Goal: Information Seeking & Learning: Learn about a topic

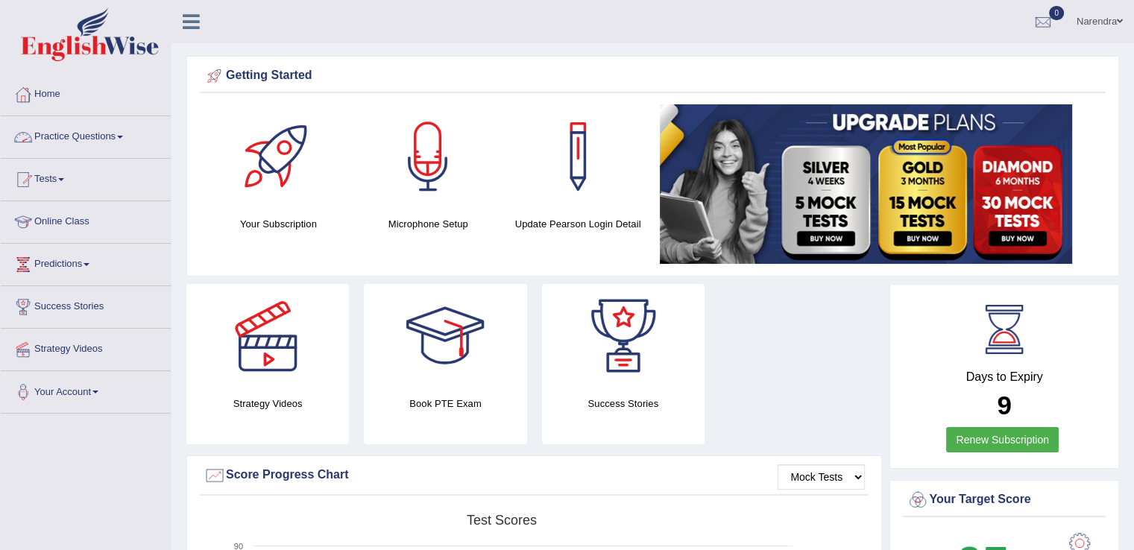
click at [107, 135] on link "Practice Questions" at bounding box center [86, 134] width 170 height 37
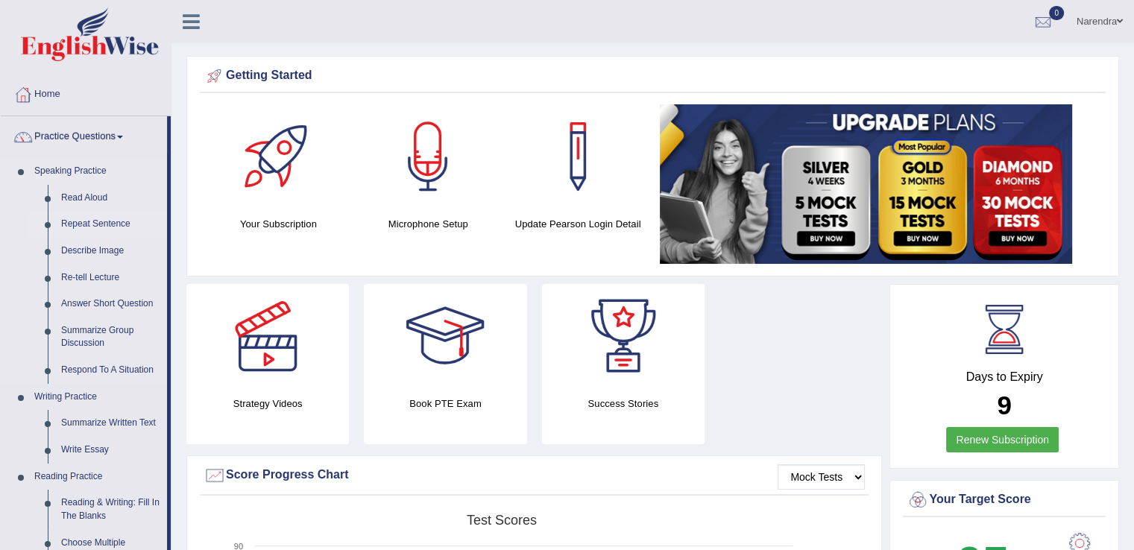
click at [116, 216] on link "Repeat Sentence" at bounding box center [110, 224] width 113 height 27
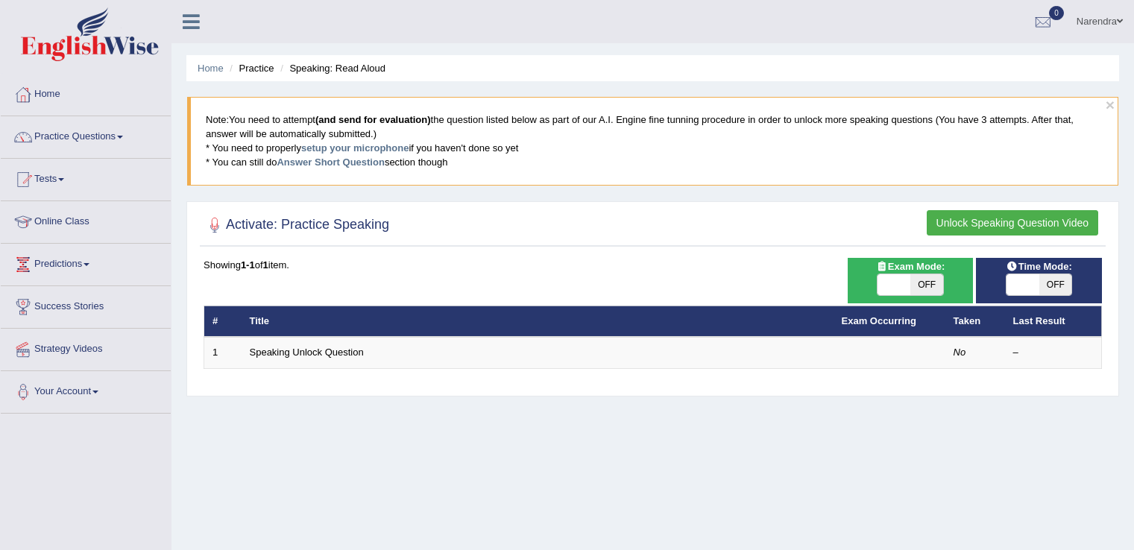
click at [127, 224] on link "Online Class" at bounding box center [86, 219] width 170 height 37
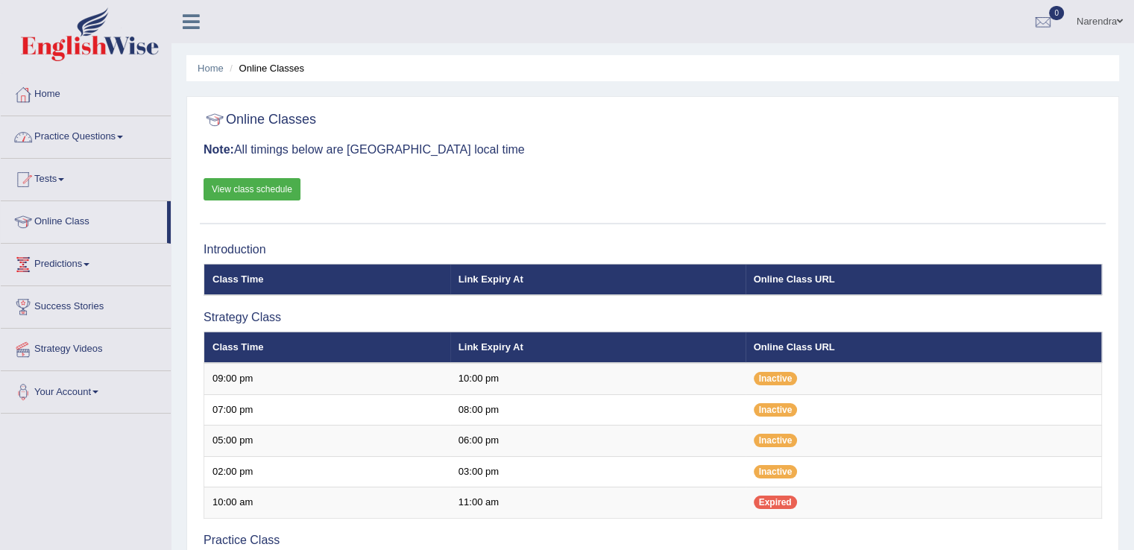
click at [114, 139] on link "Practice Questions" at bounding box center [86, 134] width 170 height 37
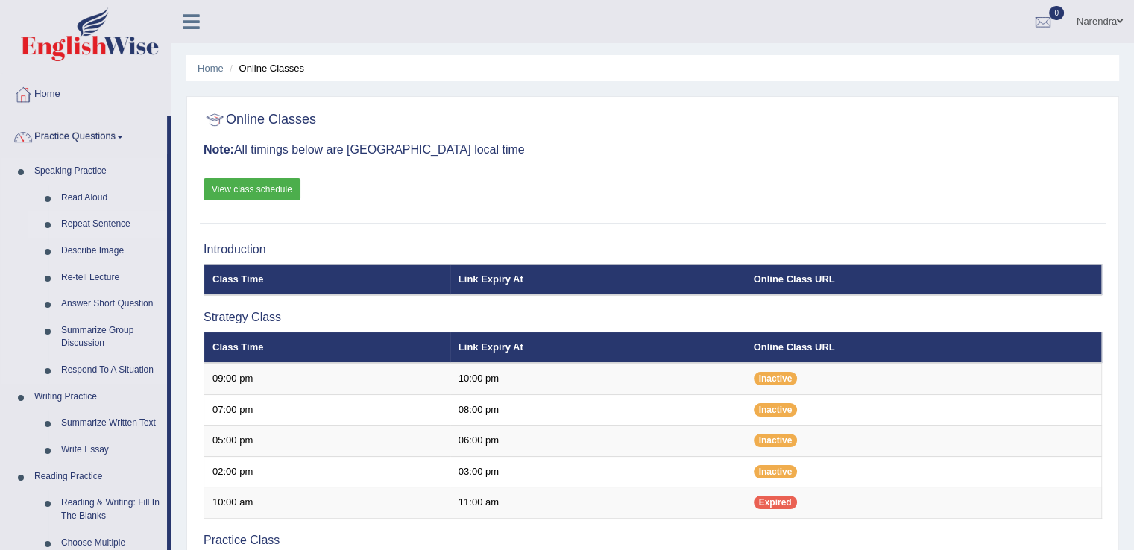
click at [113, 221] on link "Repeat Sentence" at bounding box center [110, 224] width 113 height 27
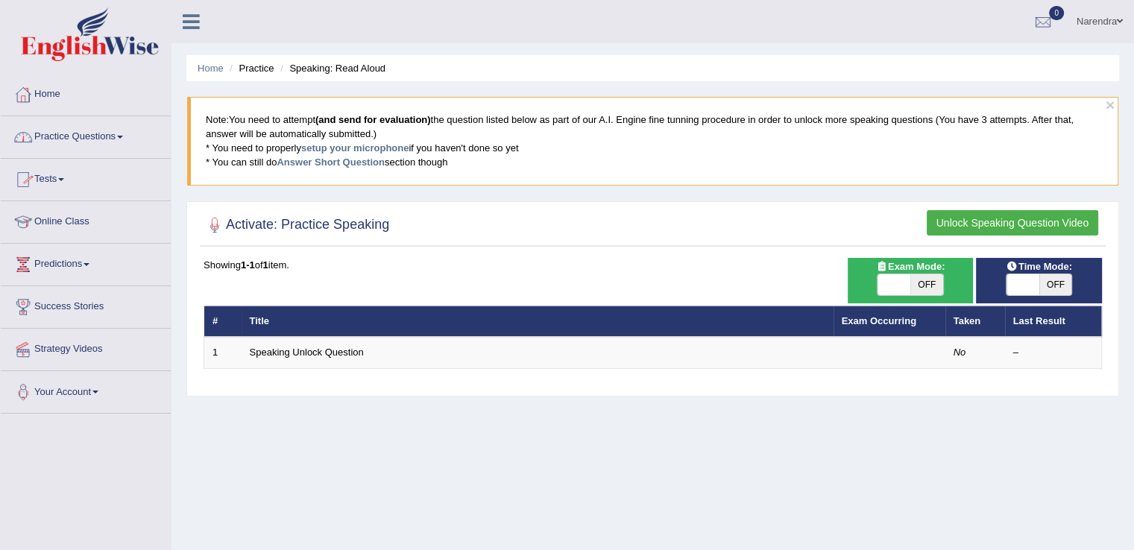
click at [122, 139] on link "Practice Questions" at bounding box center [86, 134] width 170 height 37
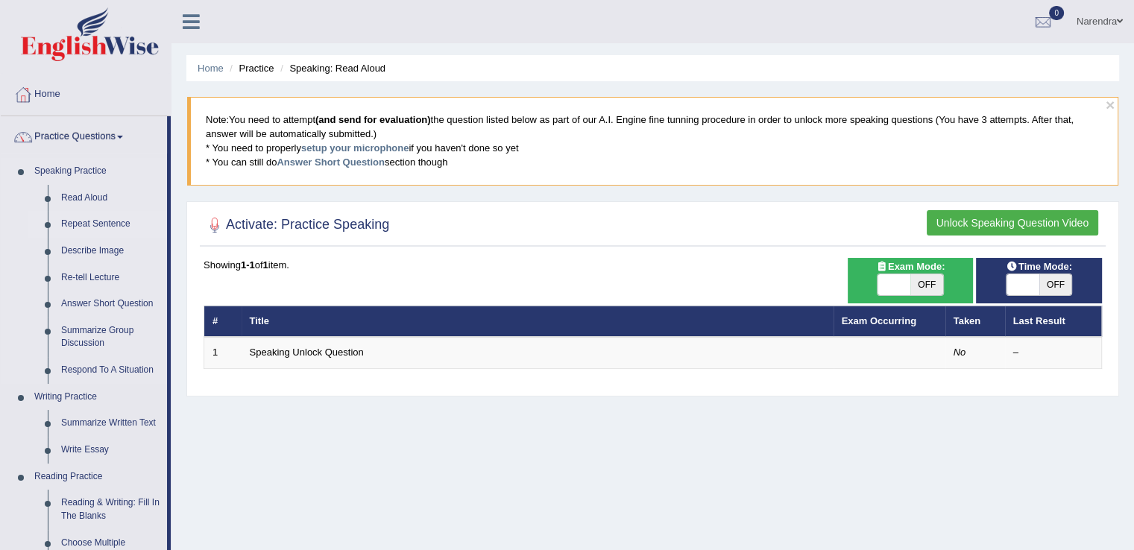
click at [103, 221] on link "Repeat Sentence" at bounding box center [110, 224] width 113 height 27
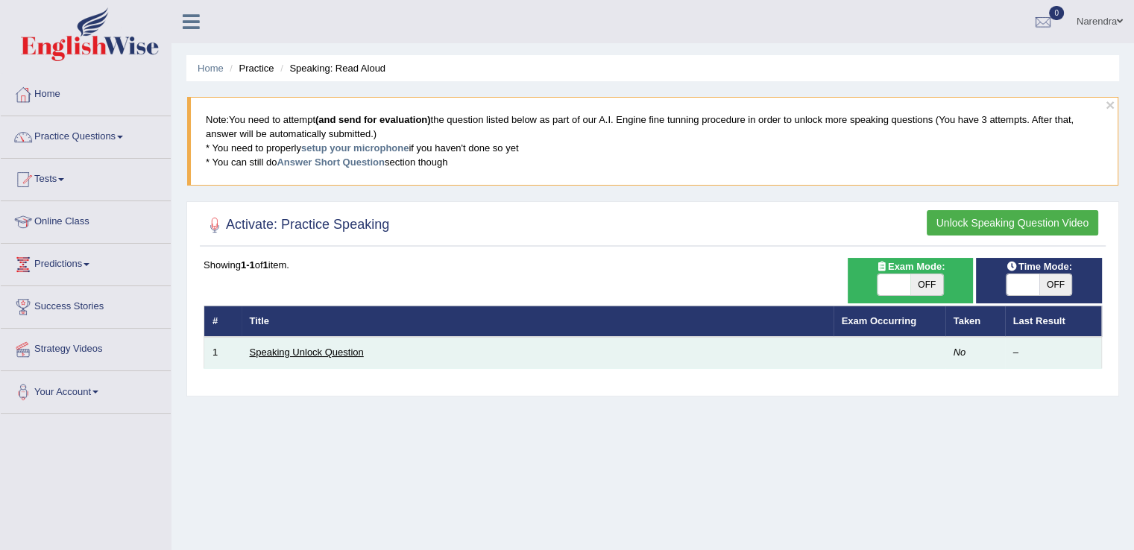
click at [293, 351] on link "Speaking Unlock Question" at bounding box center [307, 352] width 114 height 11
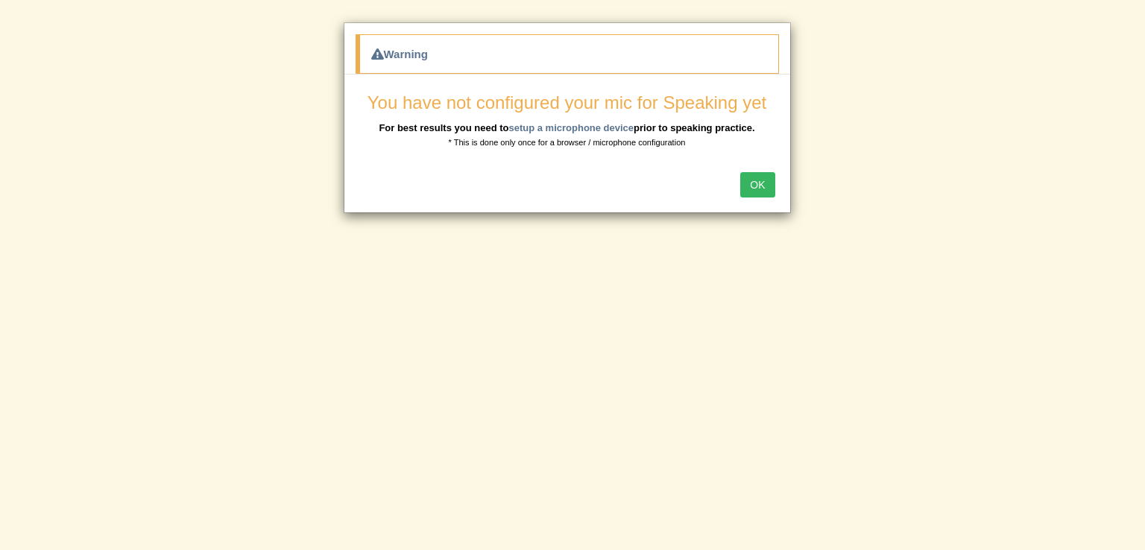
click at [764, 182] on button "OK" at bounding box center [757, 184] width 34 height 25
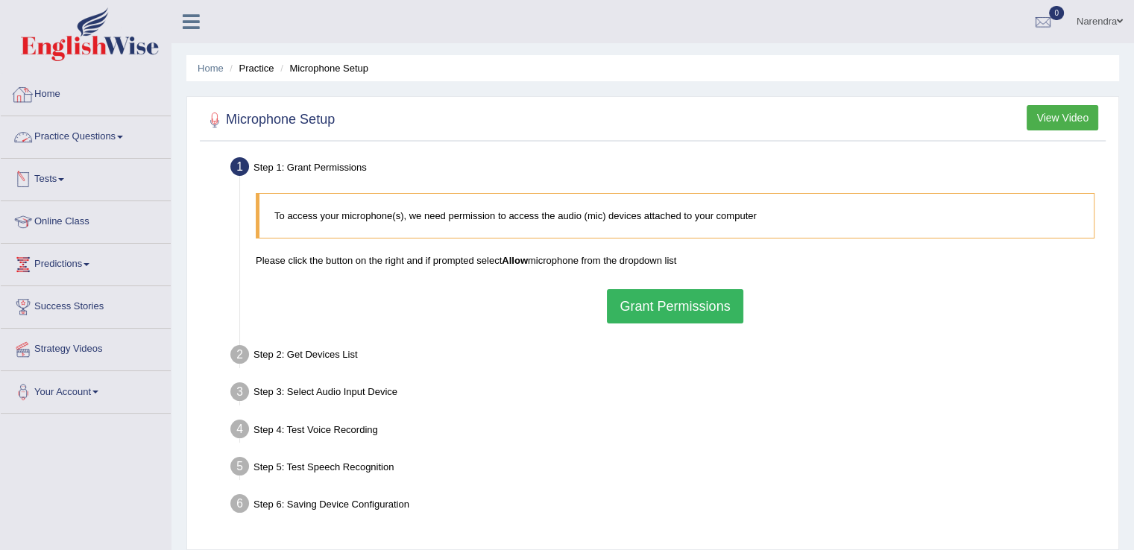
click at [48, 86] on link "Home" at bounding box center [86, 92] width 170 height 37
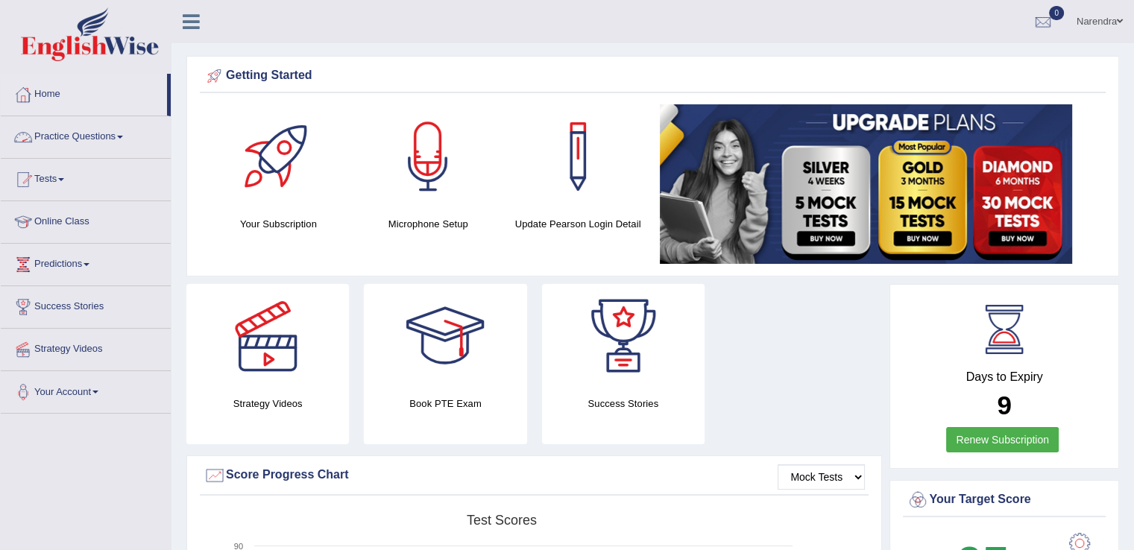
click at [112, 141] on link "Practice Questions" at bounding box center [86, 134] width 170 height 37
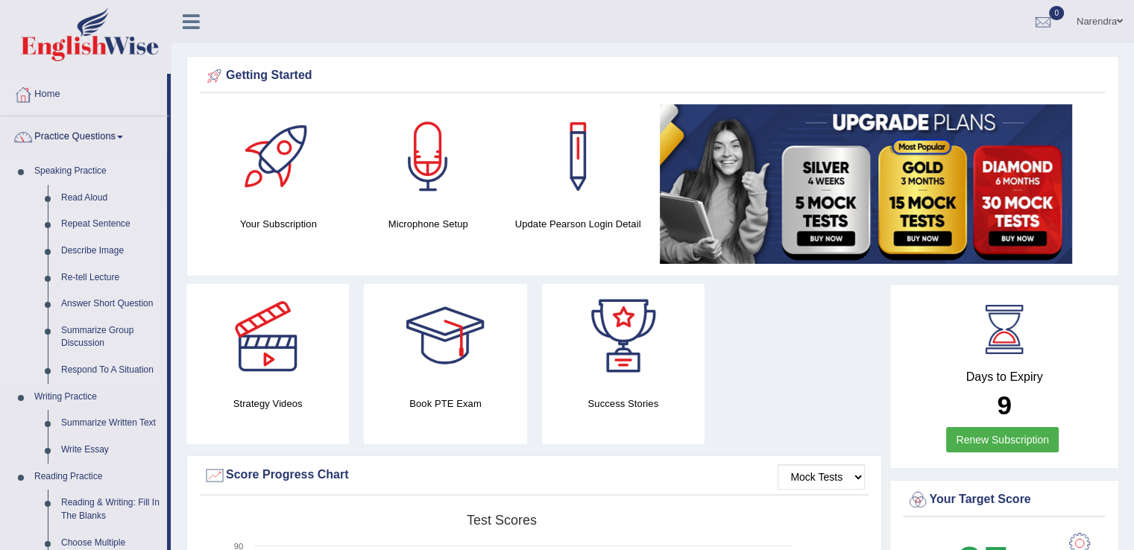
click at [104, 220] on link "Repeat Sentence" at bounding box center [110, 224] width 113 height 27
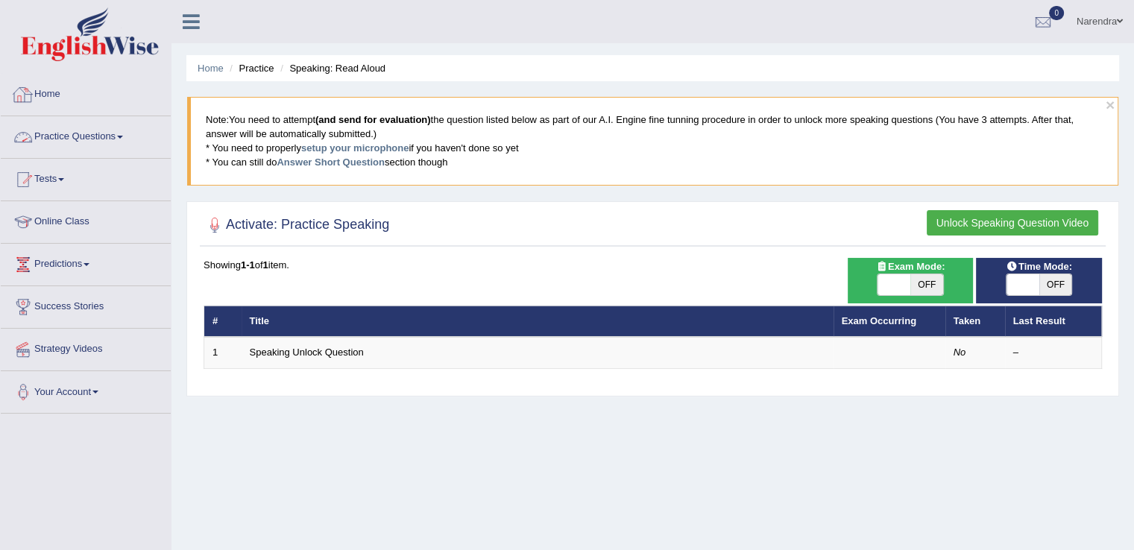
click at [119, 136] on link "Practice Questions" at bounding box center [86, 134] width 170 height 37
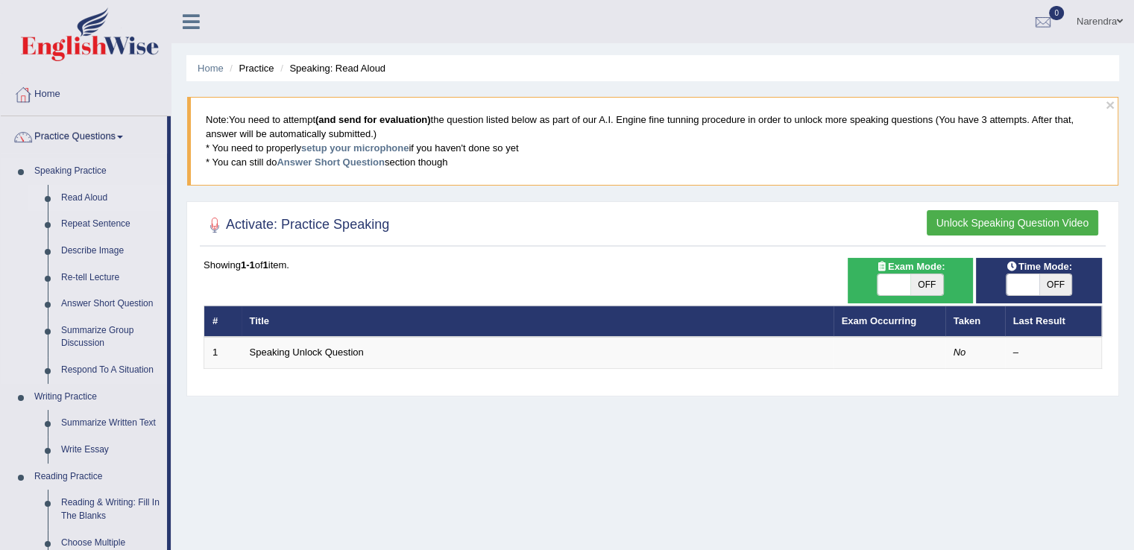
click at [94, 192] on link "Read Aloud" at bounding box center [110, 198] width 113 height 27
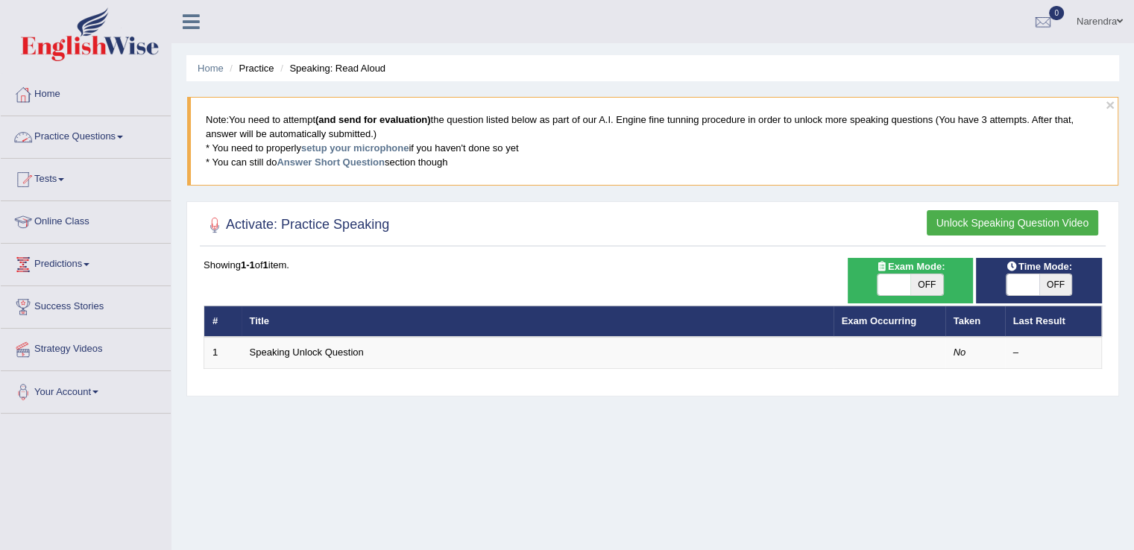
click at [83, 135] on link "Practice Questions" at bounding box center [86, 134] width 170 height 37
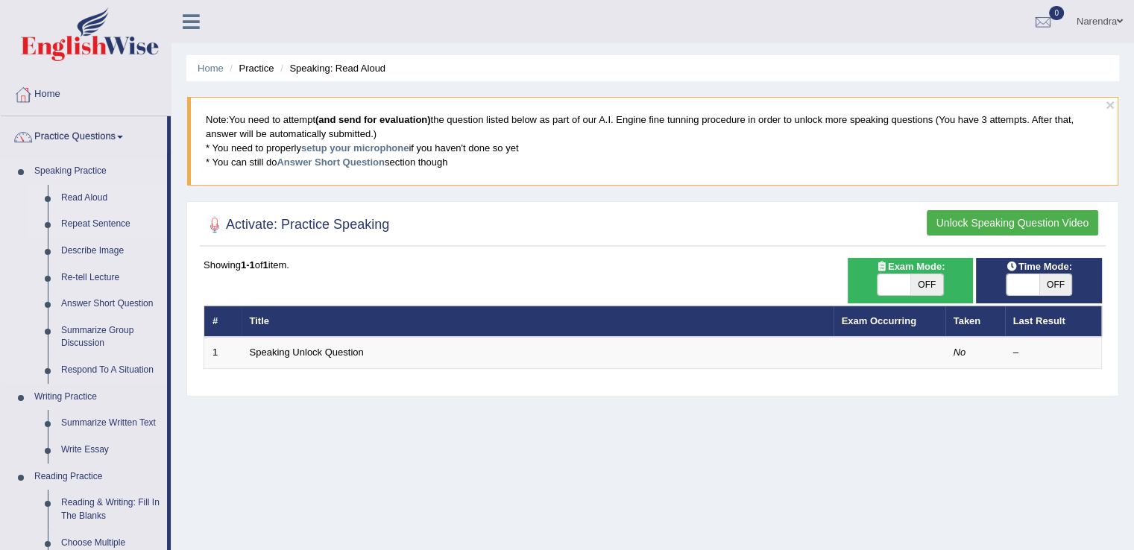
click at [83, 224] on link "Repeat Sentence" at bounding box center [110, 224] width 113 height 27
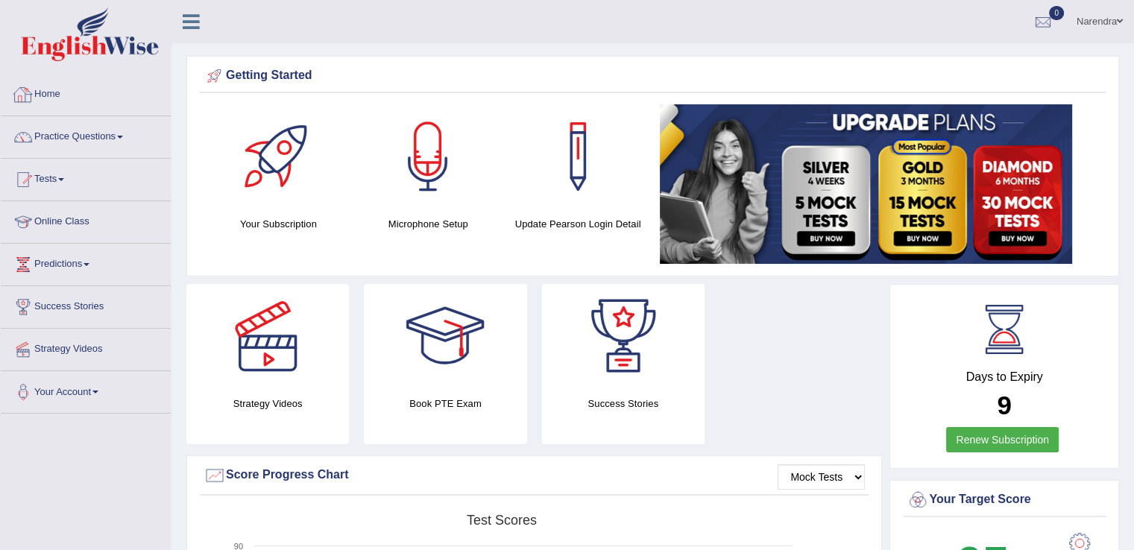
click at [48, 90] on link "Home" at bounding box center [86, 92] width 170 height 37
click at [250, 180] on div at bounding box center [278, 156] width 104 height 104
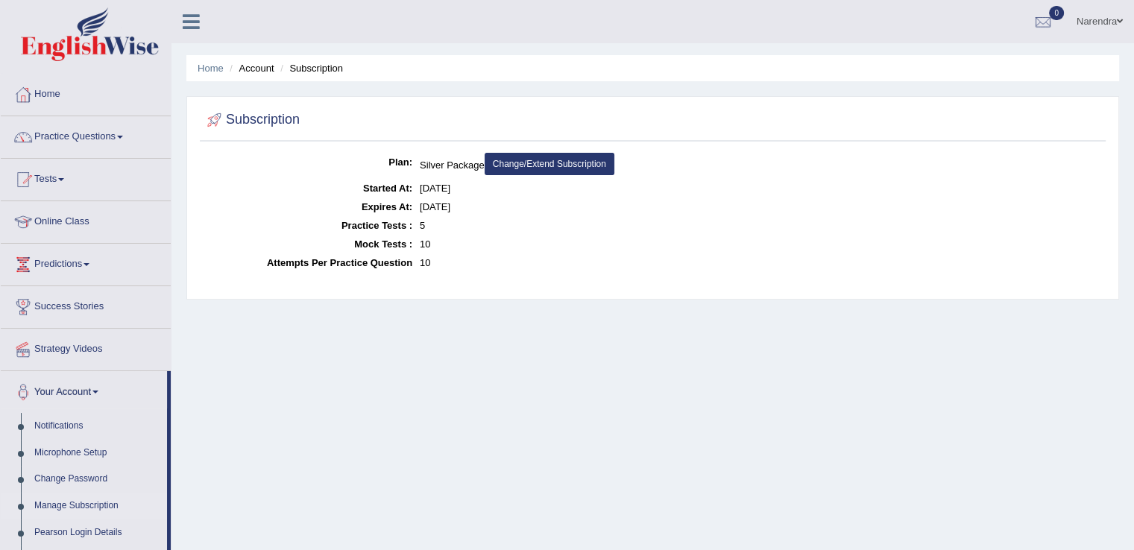
click at [89, 136] on link "Practice Questions" at bounding box center [86, 134] width 170 height 37
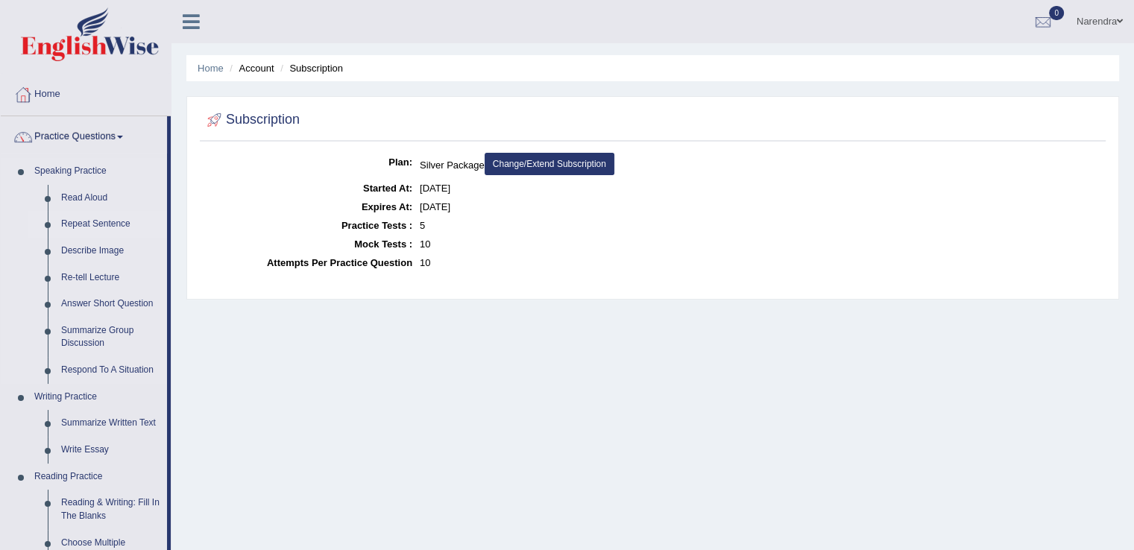
click at [79, 218] on link "Repeat Sentence" at bounding box center [110, 224] width 113 height 27
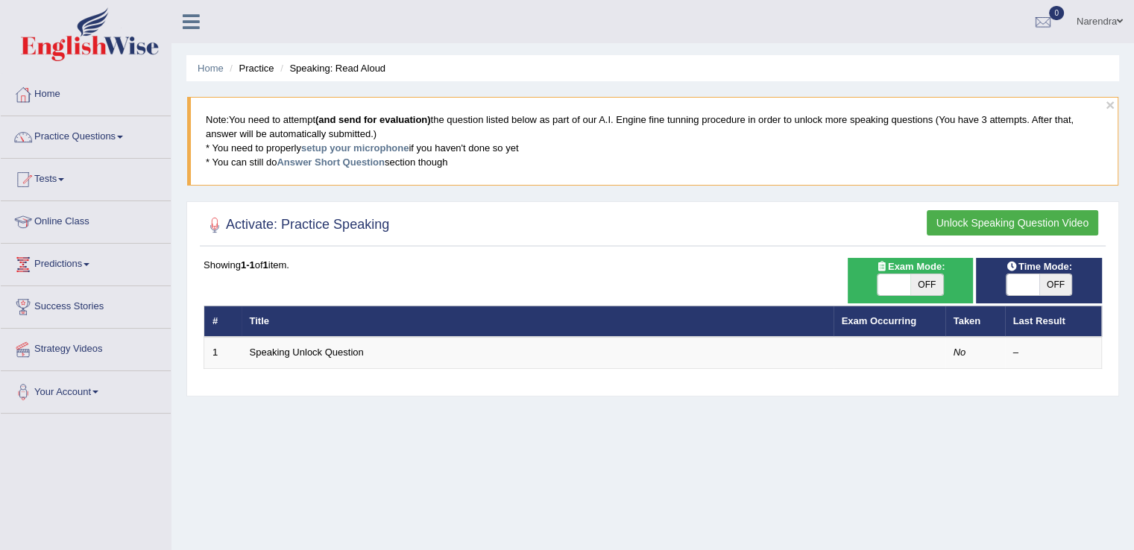
click at [966, 222] on button "Unlock Speaking Question Video" at bounding box center [1012, 222] width 171 height 25
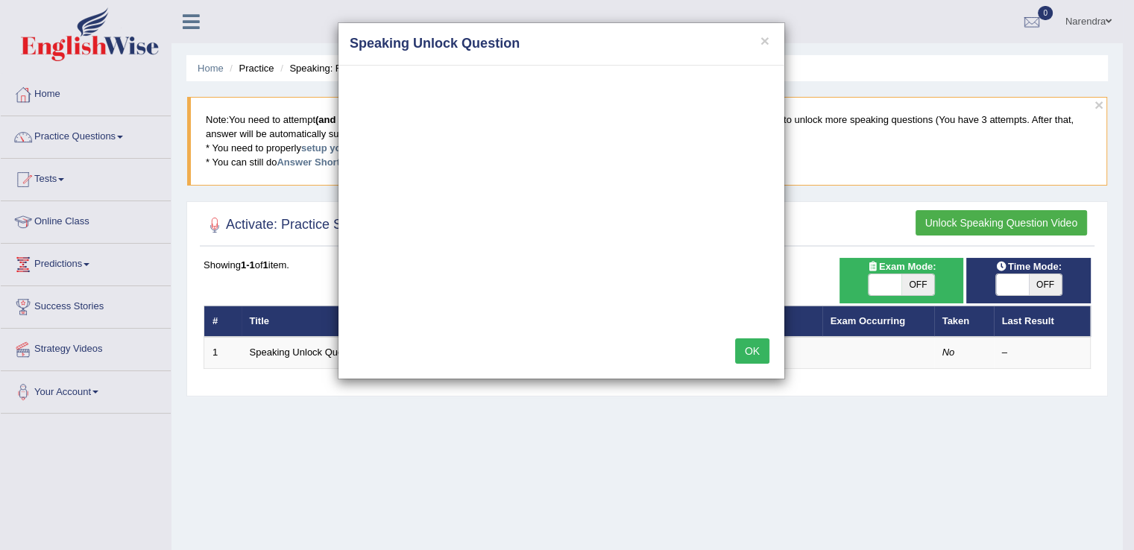
click at [966, 222] on div "× Speaking Unlock Question OK" at bounding box center [567, 275] width 1134 height 550
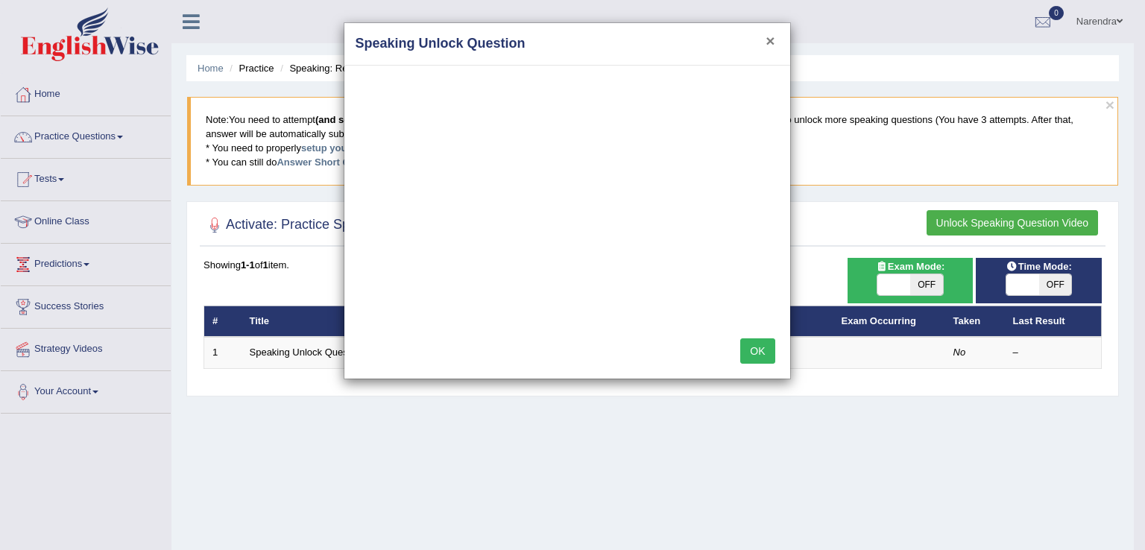
click at [766, 37] on button "×" at bounding box center [770, 41] width 9 height 16
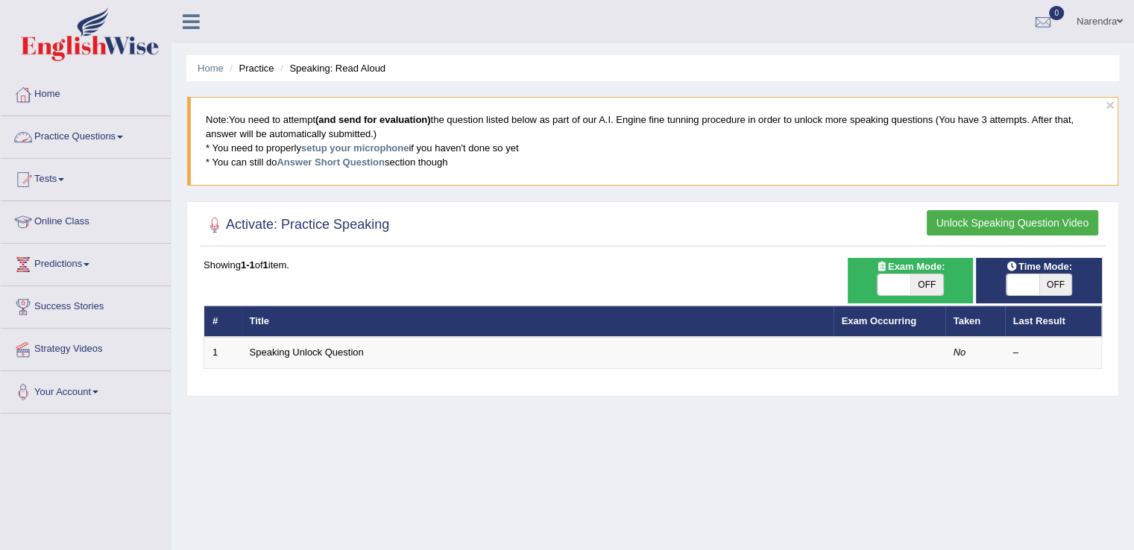
click at [120, 138] on link "Practice Questions" at bounding box center [86, 134] width 170 height 37
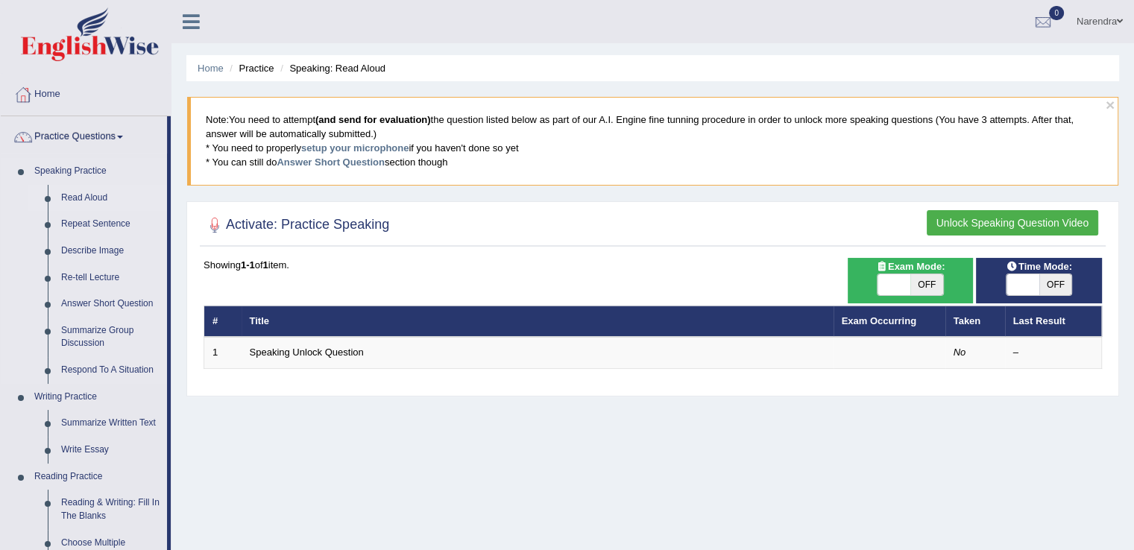
click at [81, 206] on link "Read Aloud" at bounding box center [110, 198] width 113 height 27
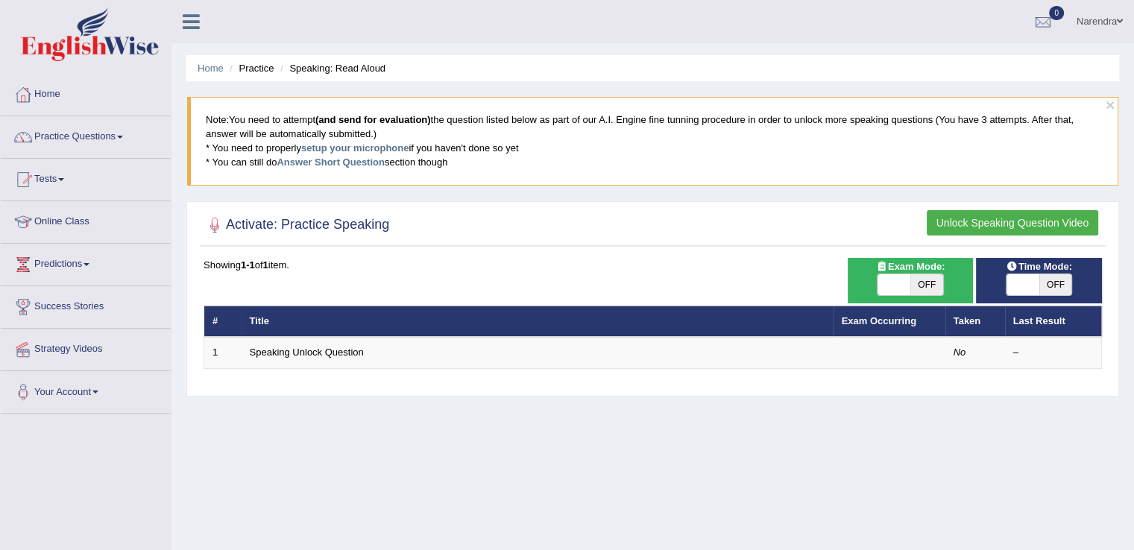
click at [1000, 215] on button "Unlock Speaking Question Video" at bounding box center [1012, 222] width 171 height 25
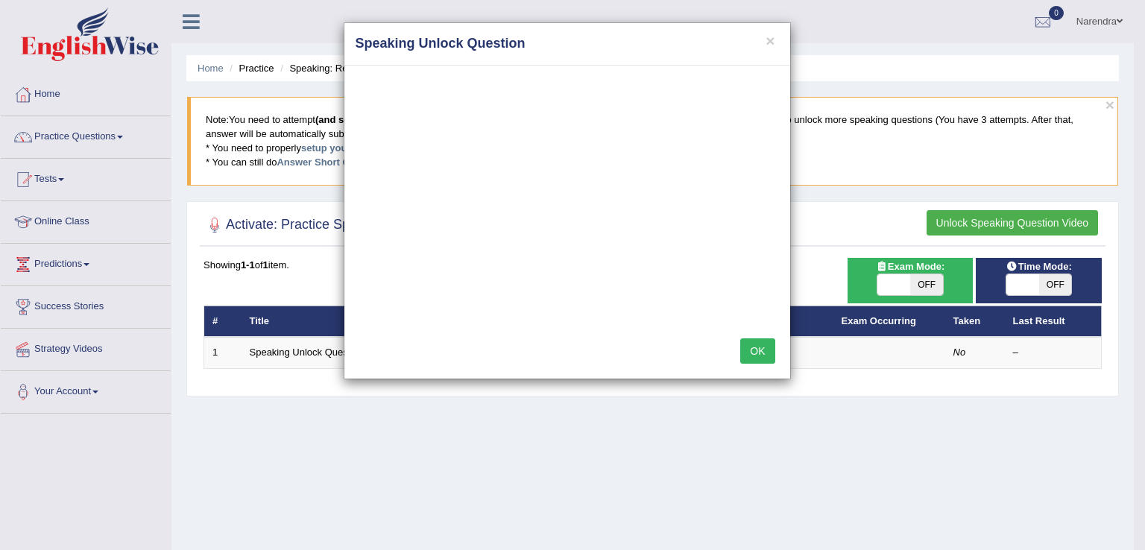
click at [760, 353] on button "OK" at bounding box center [757, 350] width 34 height 25
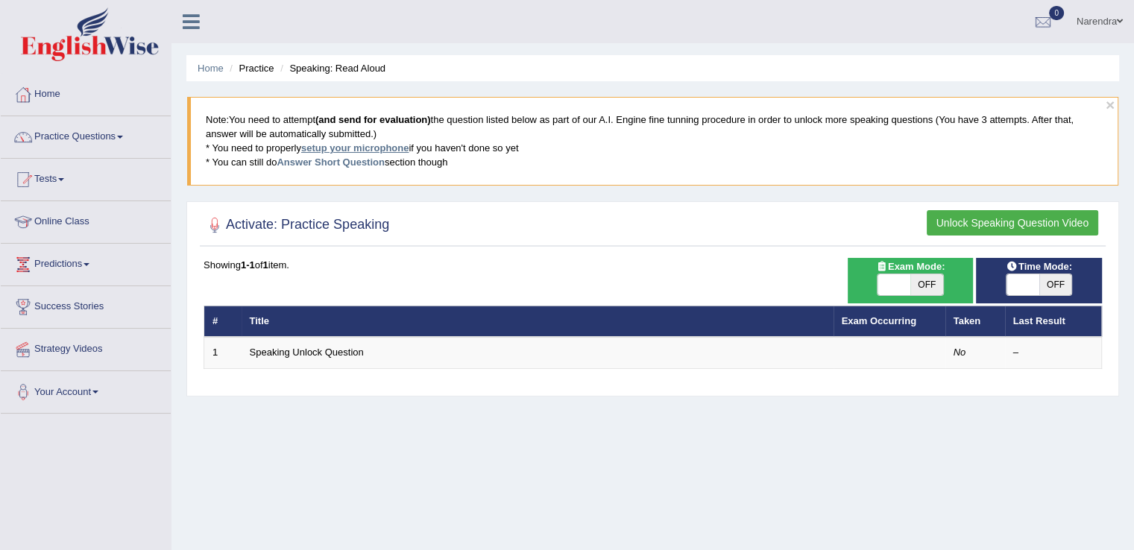
click at [357, 150] on link "setup your microphone" at bounding box center [354, 147] width 107 height 11
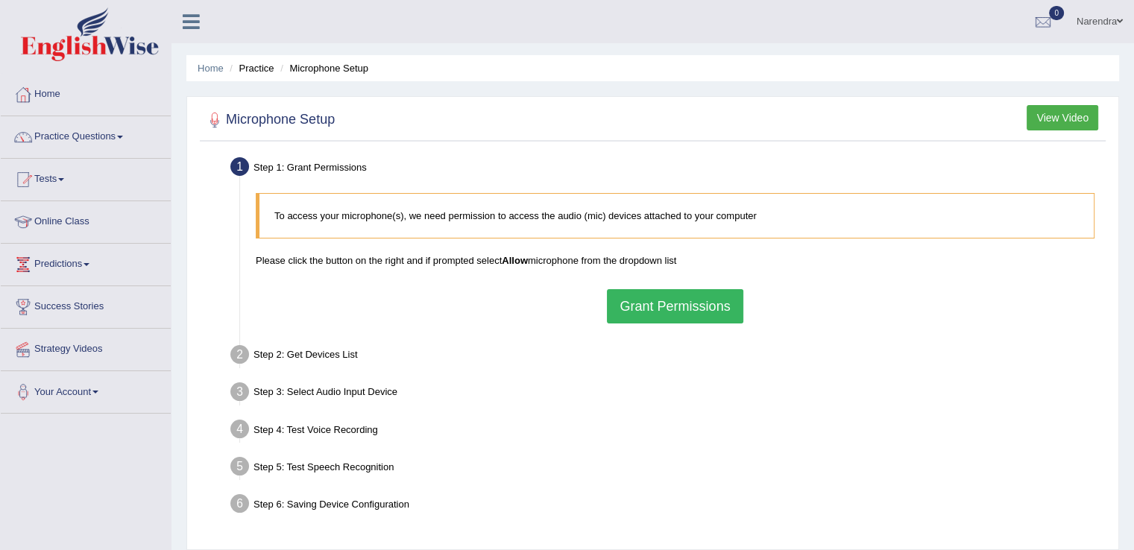
click at [653, 299] on button "Grant Permissions" at bounding box center [675, 306] width 136 height 34
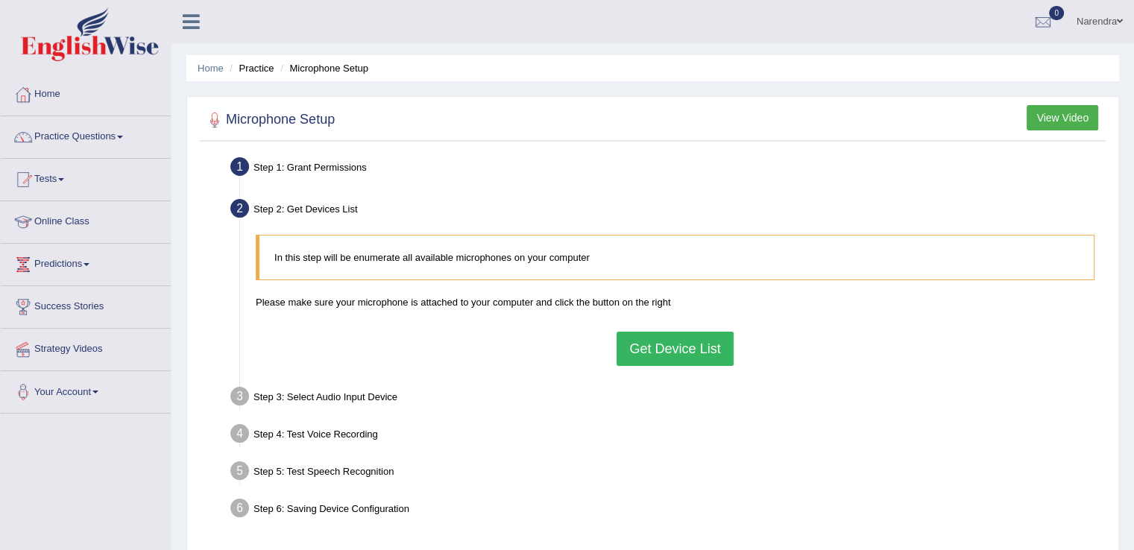
click at [643, 344] on button "Get Device List" at bounding box center [675, 349] width 116 height 34
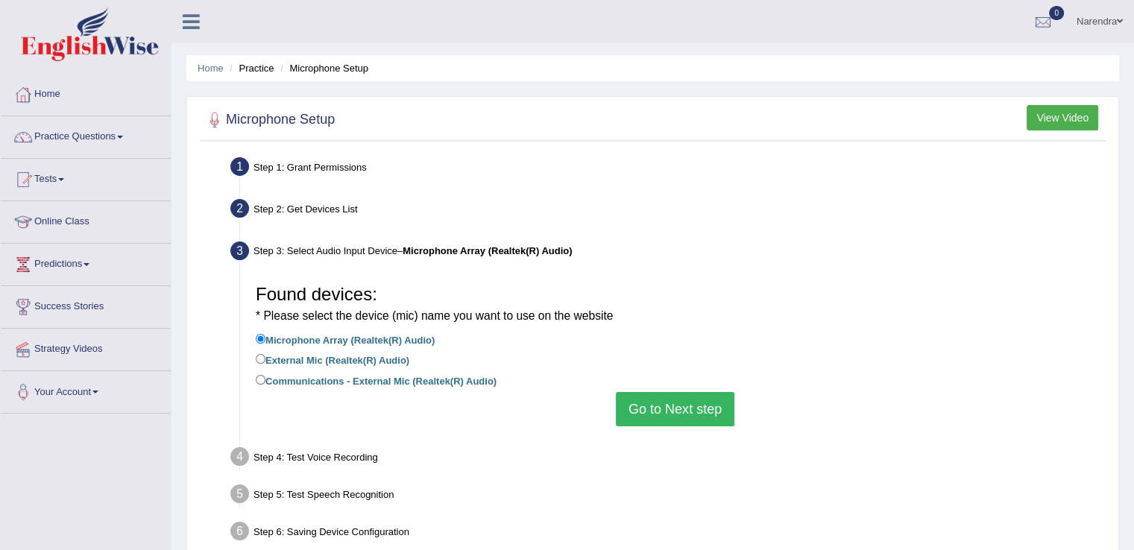
click at [671, 395] on button "Go to Next step" at bounding box center [675, 409] width 119 height 34
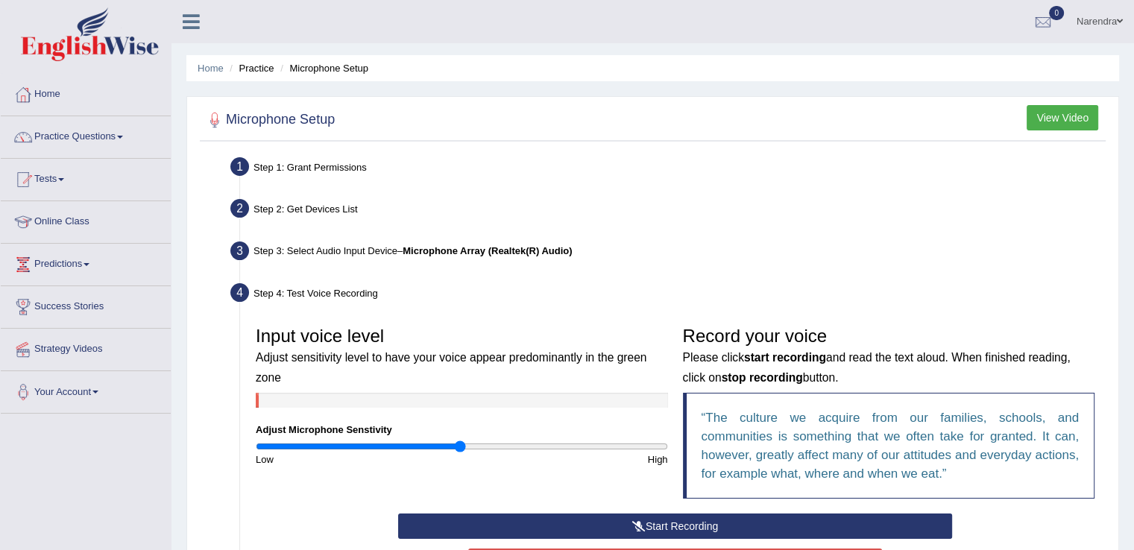
click at [663, 523] on button "Start Recording" at bounding box center [675, 526] width 554 height 25
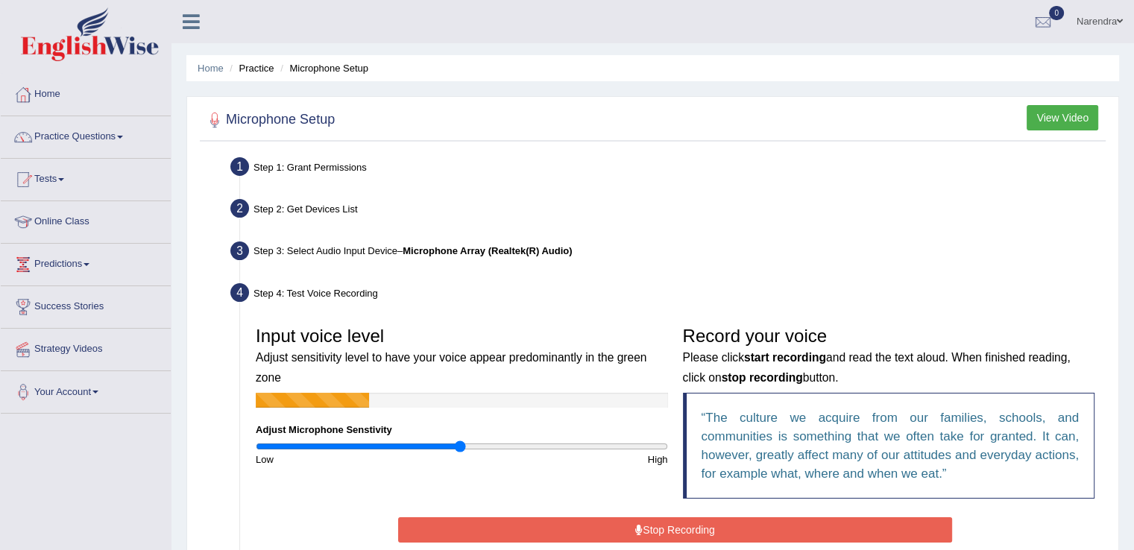
click at [599, 523] on button "Stop Recording" at bounding box center [675, 529] width 554 height 25
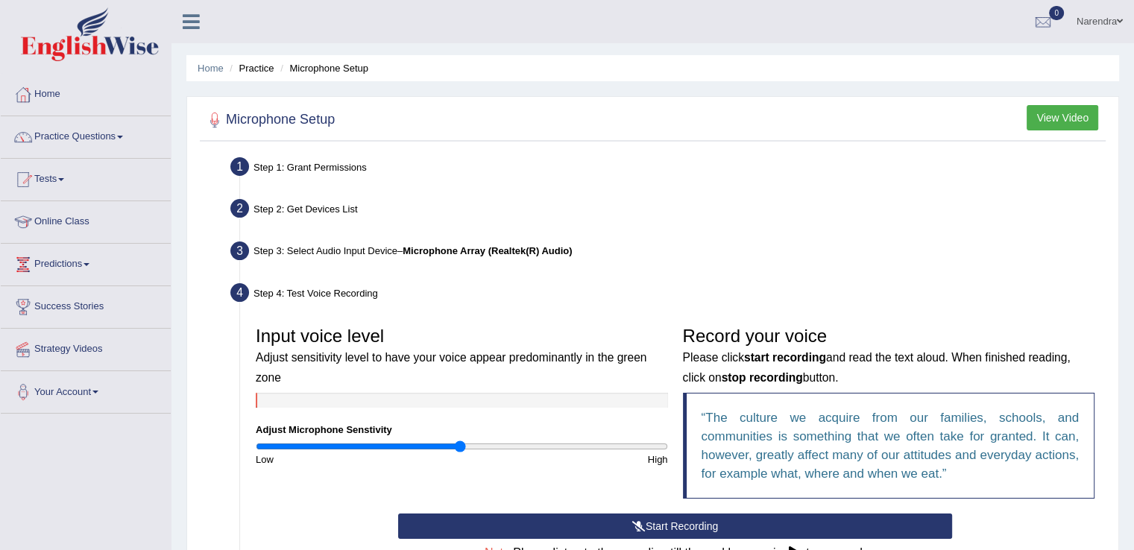
click at [491, 481] on div "Input voice level Adjust sensitivity level to have your voice appear predominan…" at bounding box center [675, 416] width 854 height 195
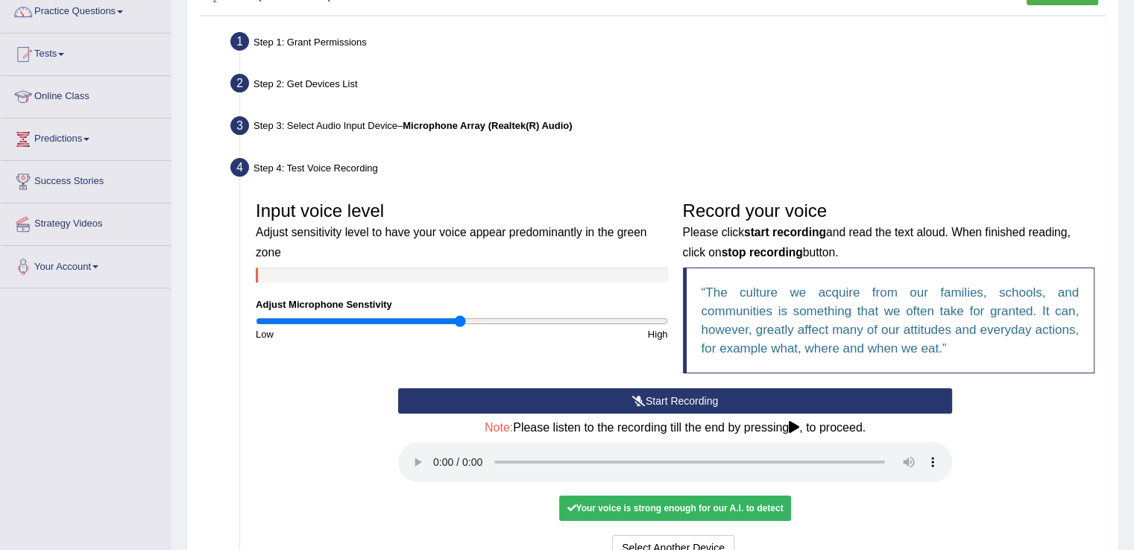
scroll to position [149, 0]
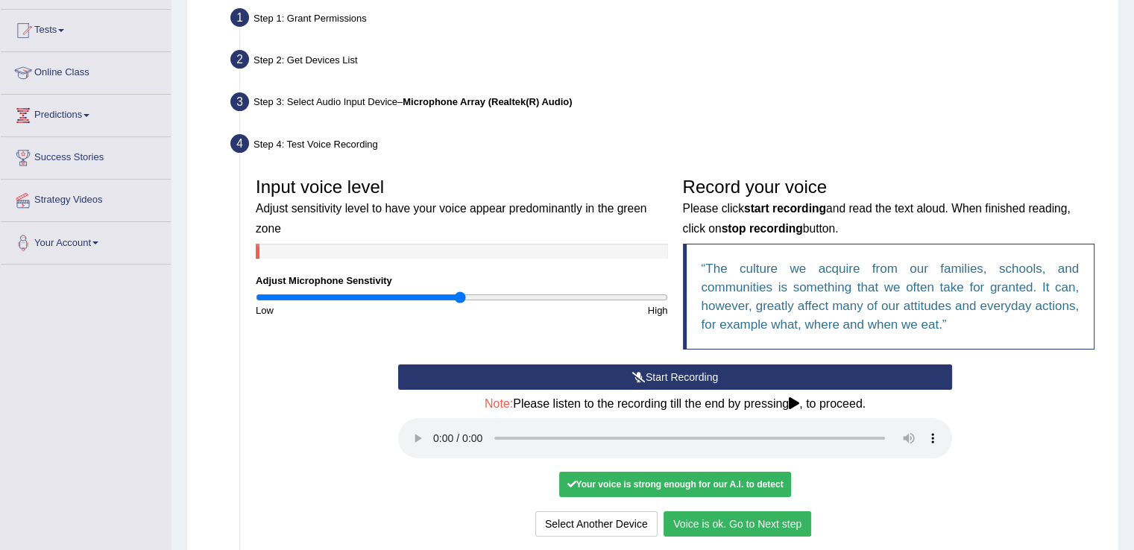
click at [482, 478] on div "No voice detected so far. You may need to increase sensitivity level or click s…" at bounding box center [675, 484] width 554 height 14
click at [722, 522] on button "Voice is ok. Go to Next step" at bounding box center [737, 523] width 148 height 25
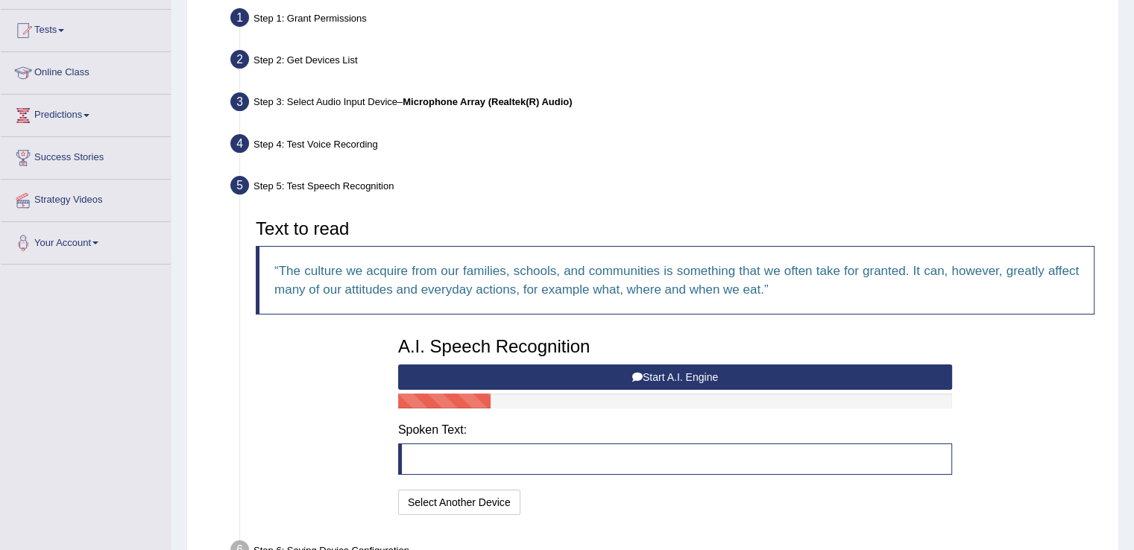
click at [606, 493] on div "I will practice without this feature Select Another Device Speech is ok. Go to …" at bounding box center [675, 504] width 554 height 29
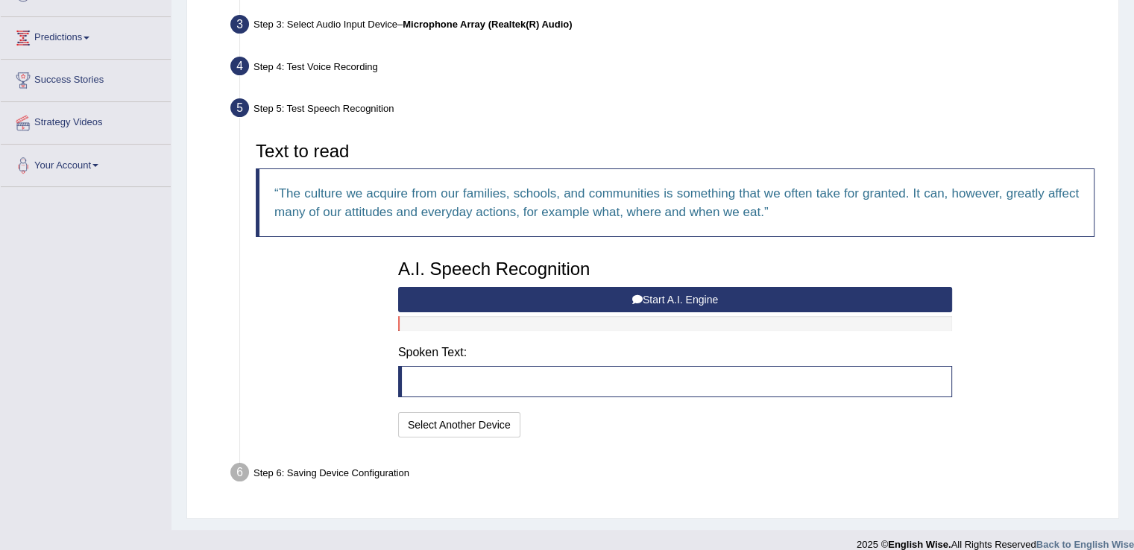
scroll to position [242, 0]
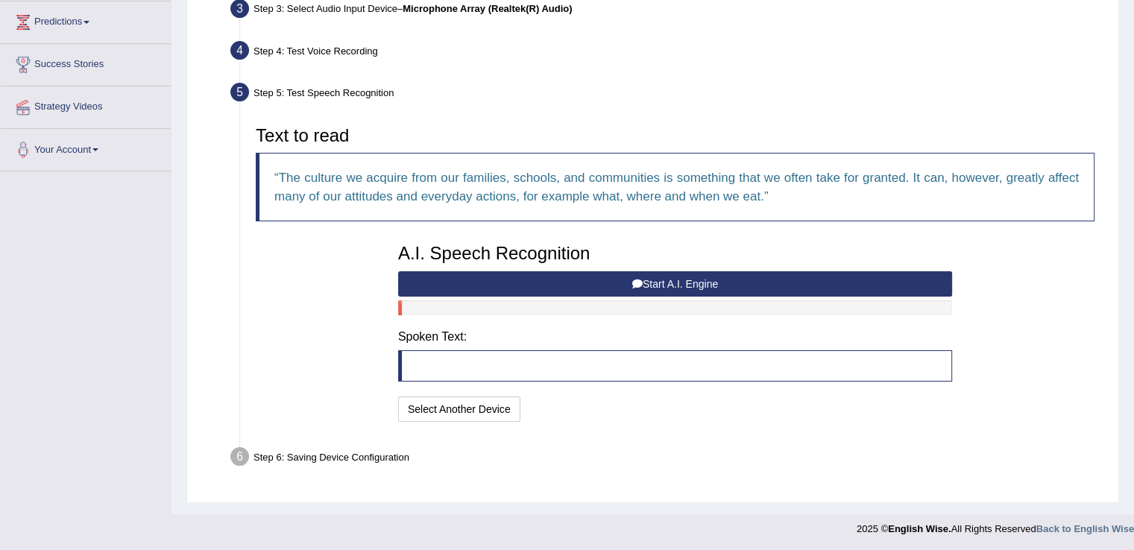
click at [665, 283] on button "Start A.I. Engine" at bounding box center [675, 283] width 554 height 25
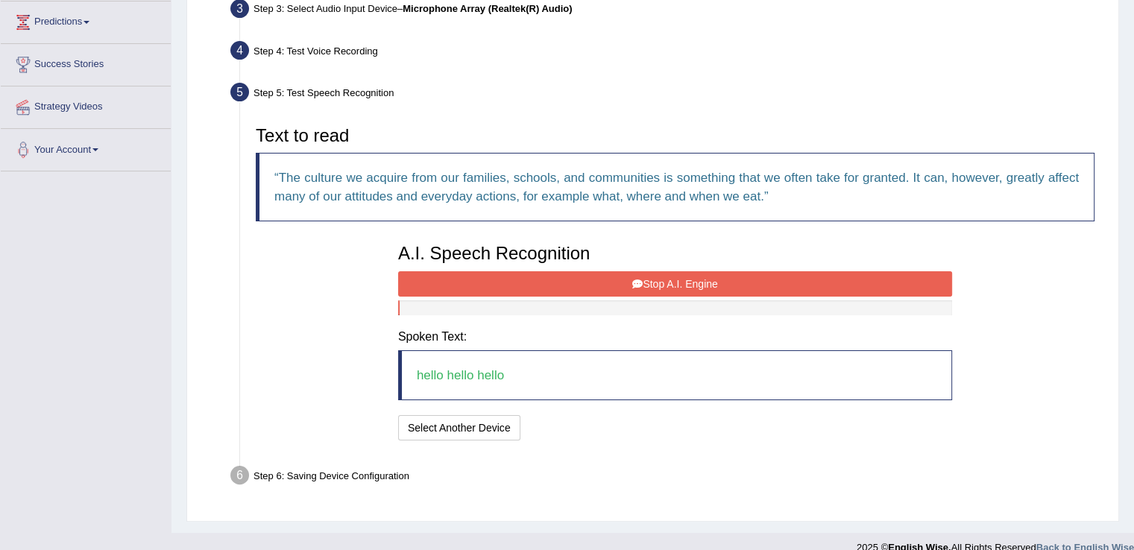
click at [689, 287] on button "Stop A.I. Engine" at bounding box center [675, 283] width 554 height 25
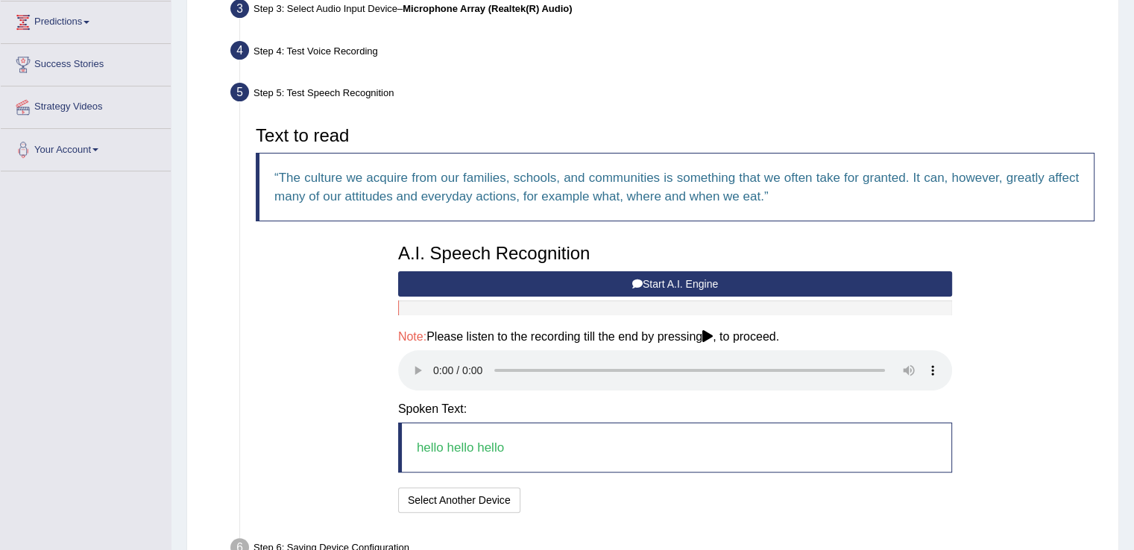
click at [650, 484] on div "A.I. Speech Recognition Start A.I. Engine Stop A.I. Engine Note: Please listen …" at bounding box center [675, 376] width 569 height 280
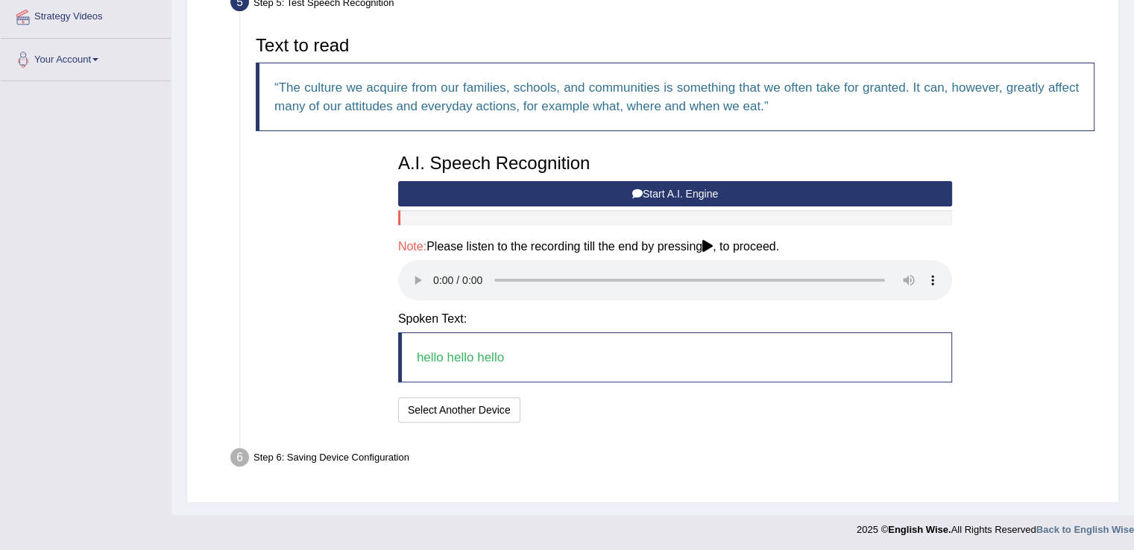
scroll to position [333, 0]
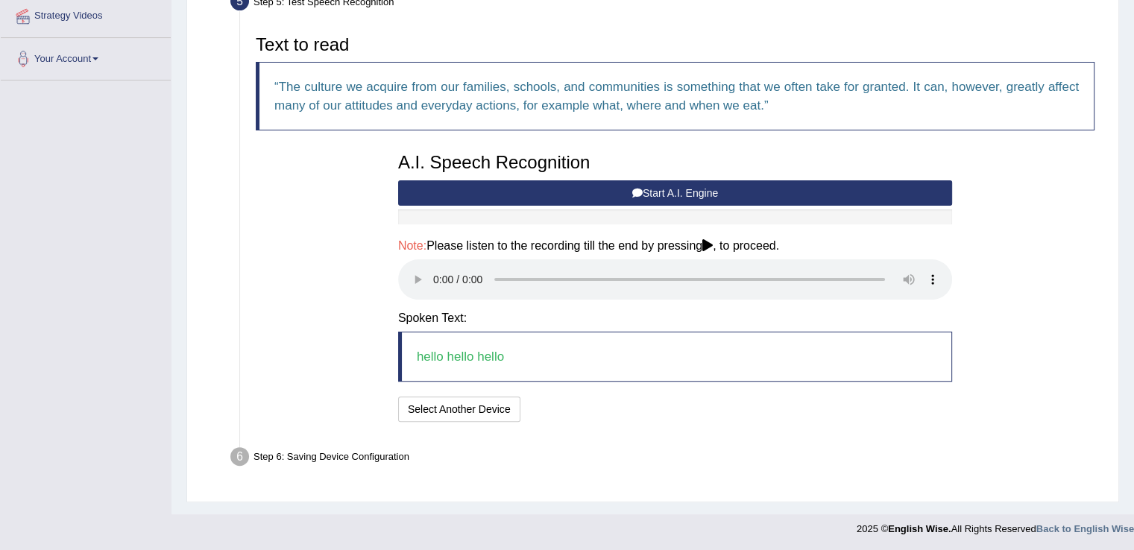
click at [772, 451] on div "Step 6: Saving Device Configuration" at bounding box center [668, 459] width 888 height 33
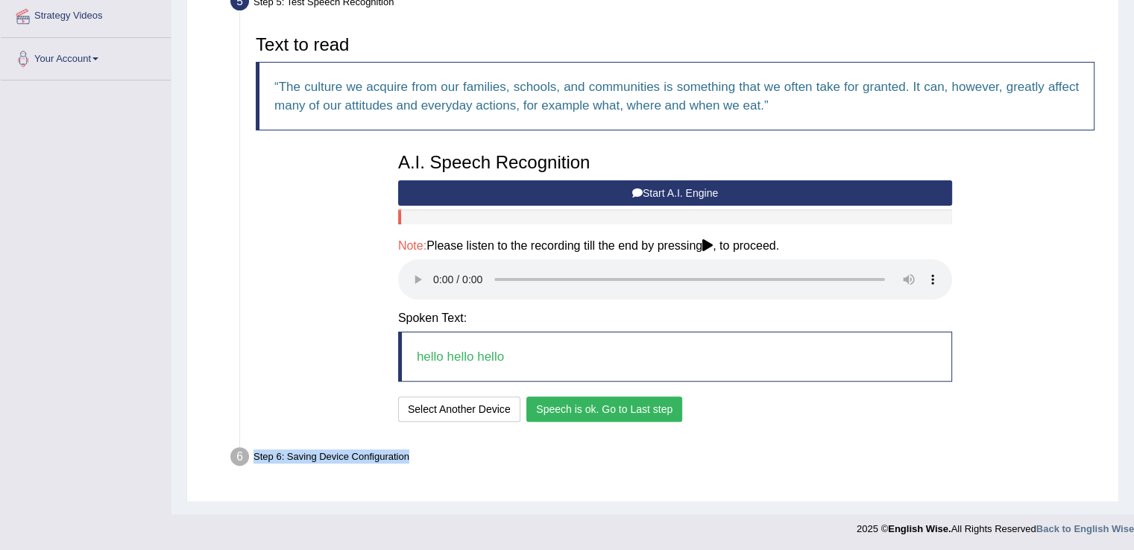
drag, startPoint x: 772, startPoint y: 451, endPoint x: 635, endPoint y: 417, distance: 141.4
click at [635, 417] on ul "Step 1: Grant Permissions To access your microphone(s), we need permission to a…" at bounding box center [653, 147] width 898 height 655
click at [635, 417] on button "Speech is ok. Go to Last step" at bounding box center [604, 409] width 156 height 25
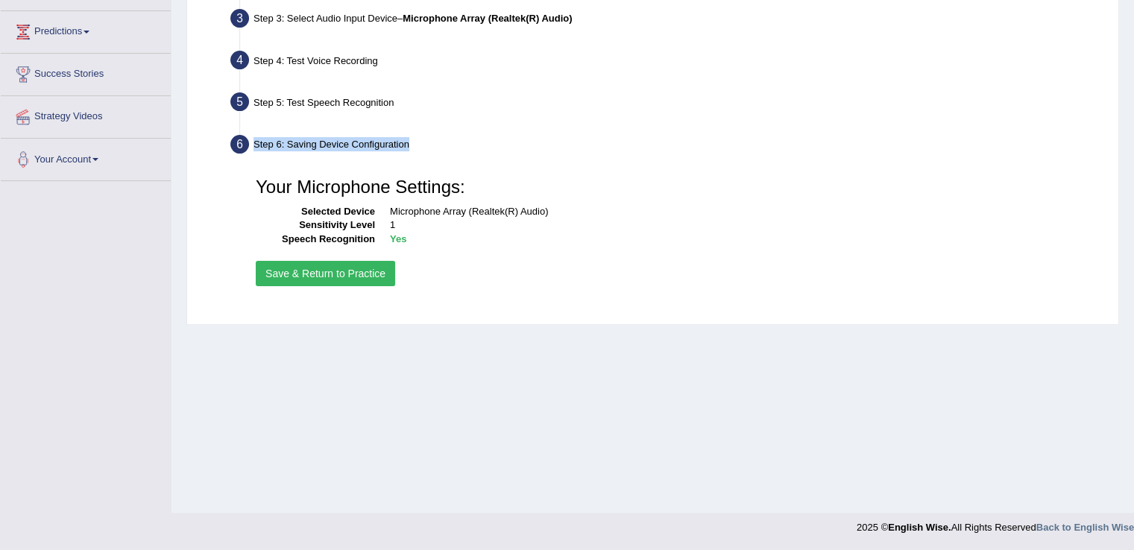
click at [371, 274] on button "Save & Return to Practice" at bounding box center [325, 273] width 139 height 25
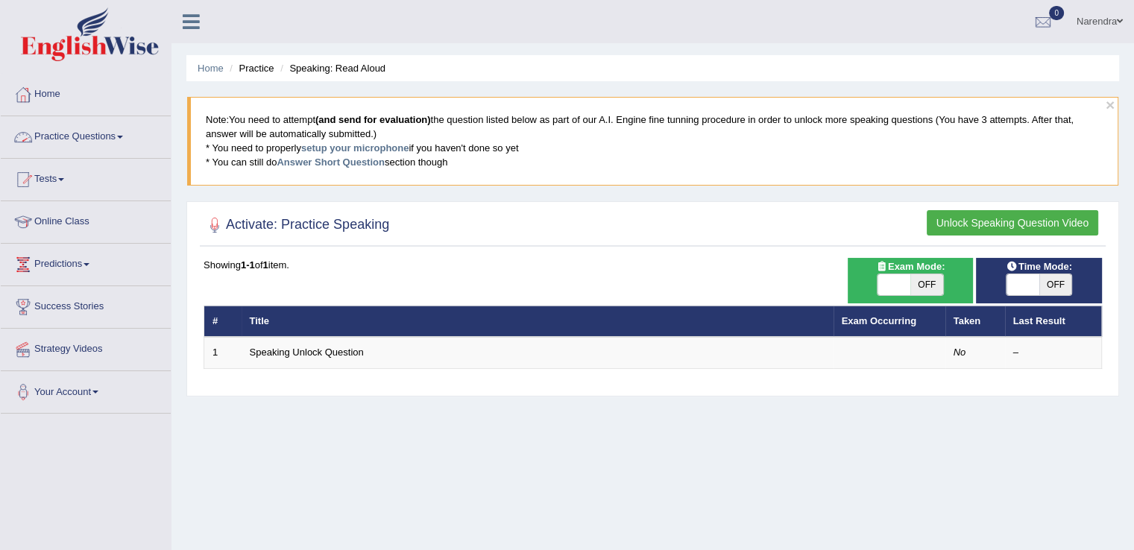
click at [79, 135] on link "Practice Questions" at bounding box center [86, 134] width 170 height 37
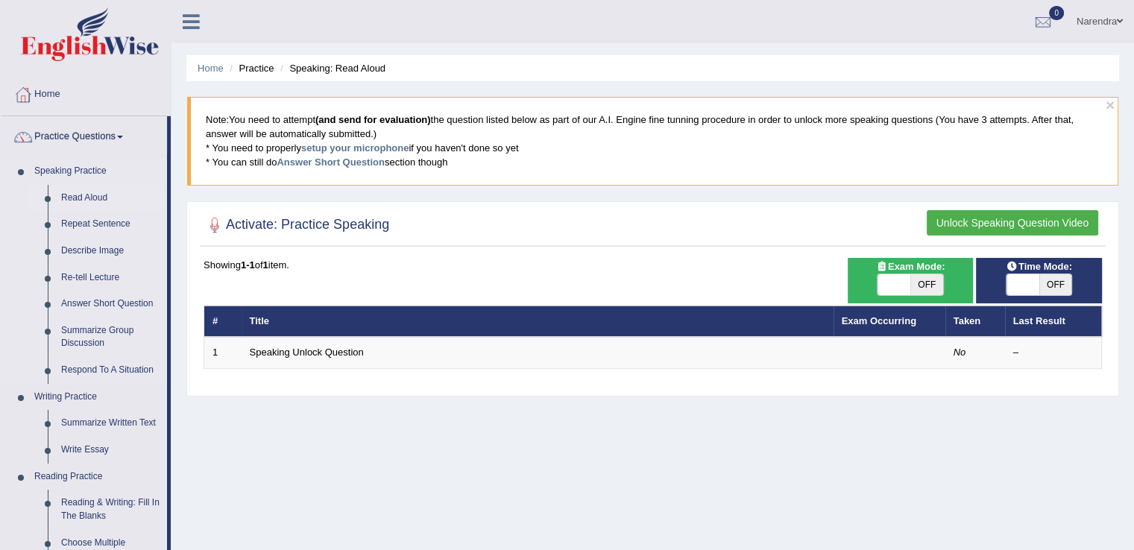
click at [91, 193] on link "Read Aloud" at bounding box center [110, 198] width 113 height 27
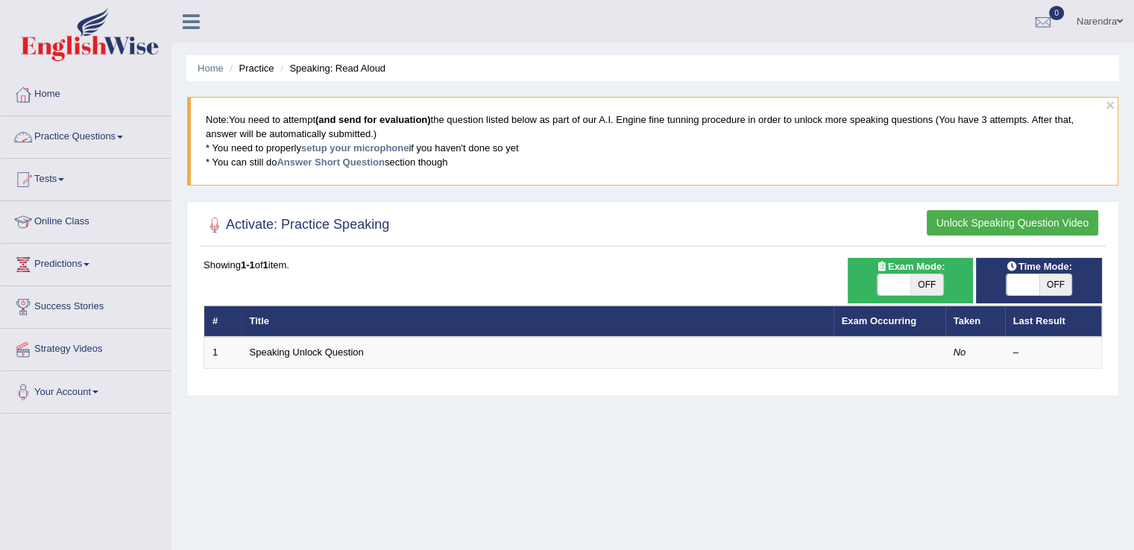
click at [82, 133] on link "Practice Questions" at bounding box center [86, 134] width 170 height 37
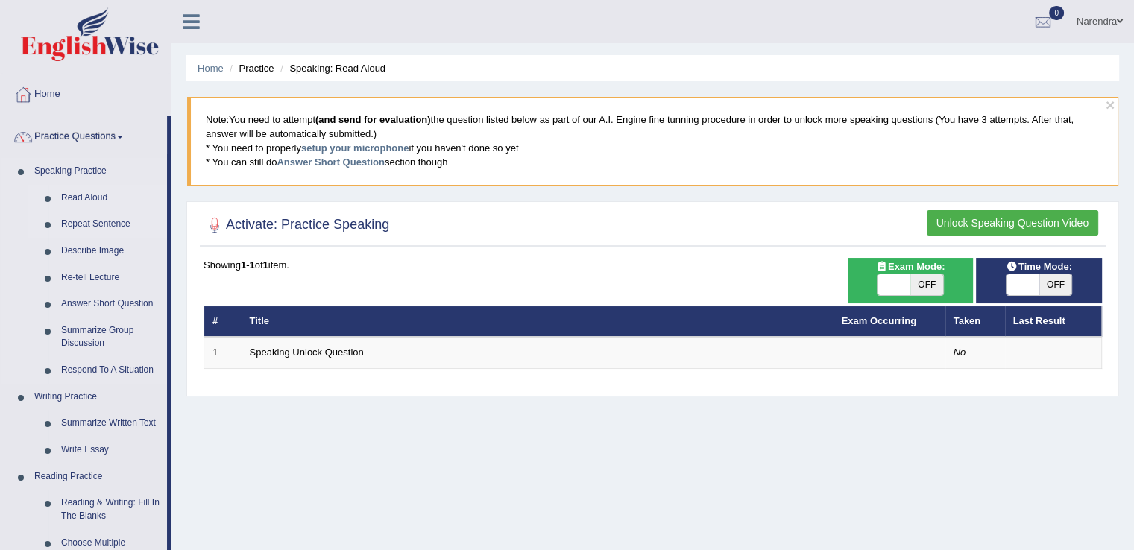
click link "Repeat Sentence"
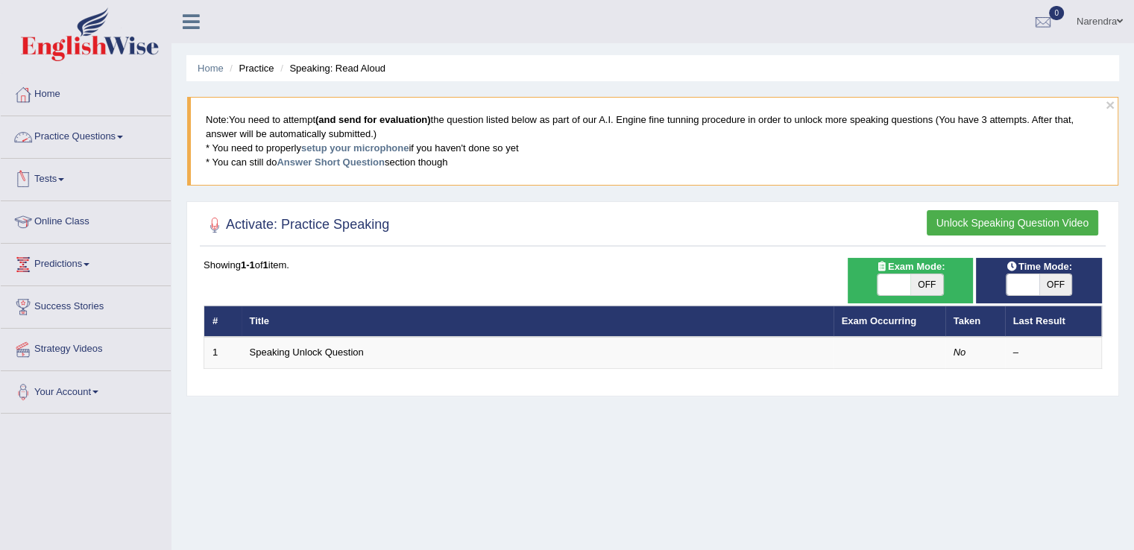
click at [79, 134] on link "Practice Questions" at bounding box center [86, 134] width 170 height 37
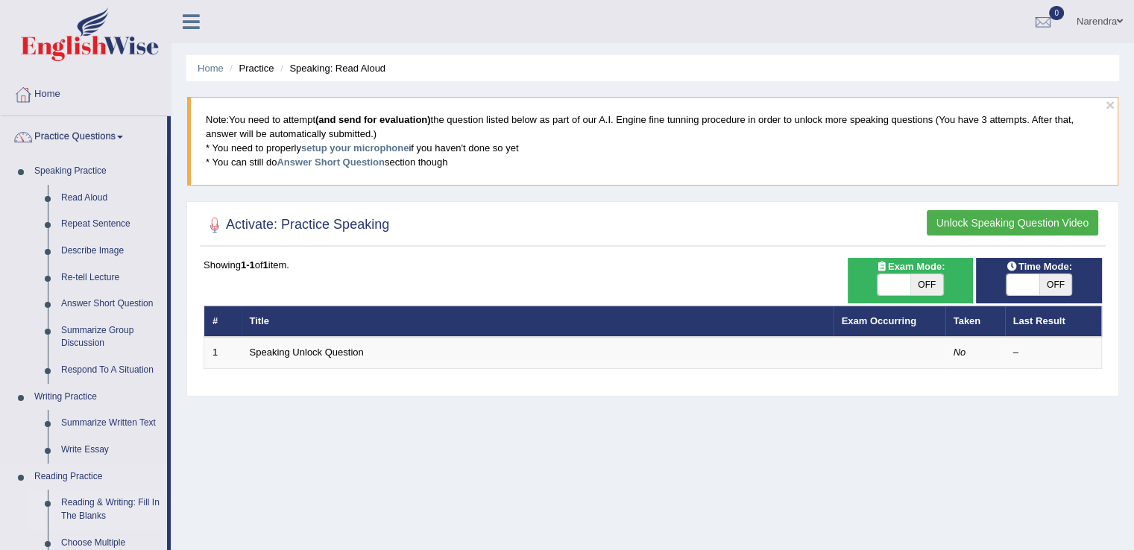
click at [79, 508] on link "Reading & Writing: Fill In The Blanks" at bounding box center [110, 510] width 113 height 40
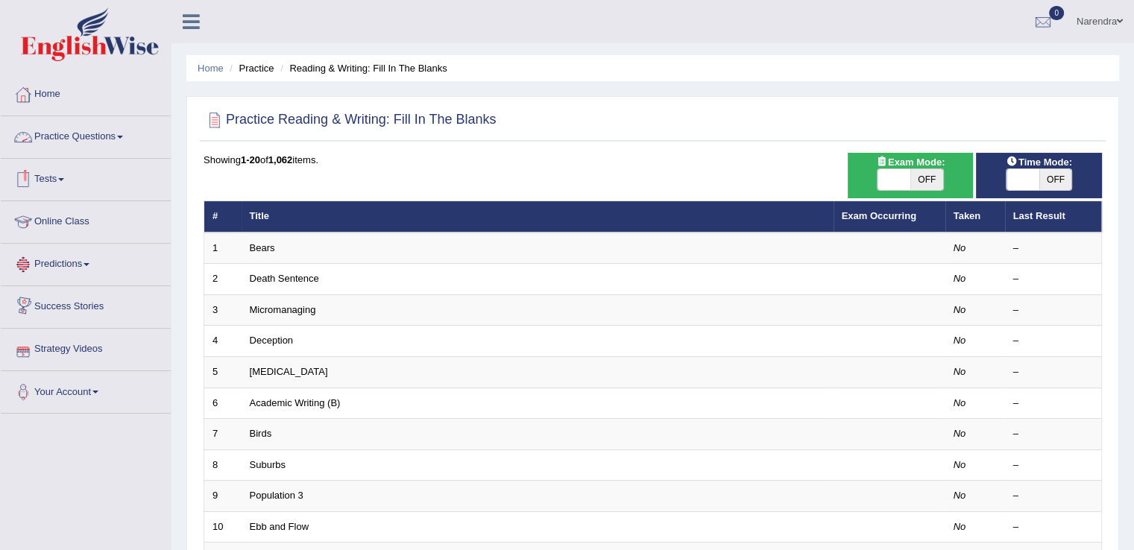
click at [104, 136] on link "Practice Questions" at bounding box center [86, 134] width 170 height 37
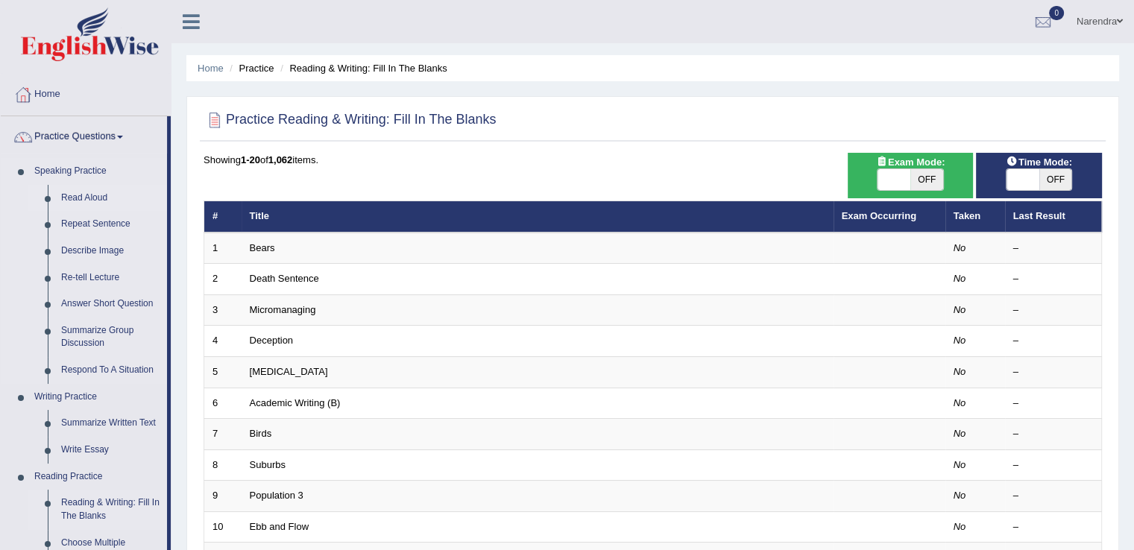
click at [93, 195] on link "Read Aloud" at bounding box center [110, 198] width 113 height 27
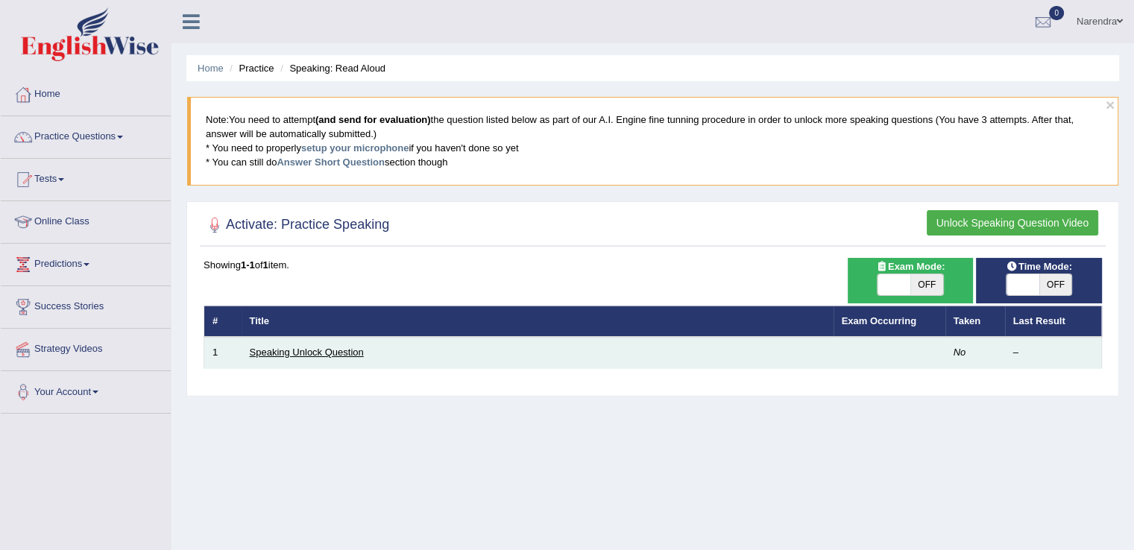
click at [328, 349] on link "Speaking Unlock Question" at bounding box center [307, 352] width 114 height 11
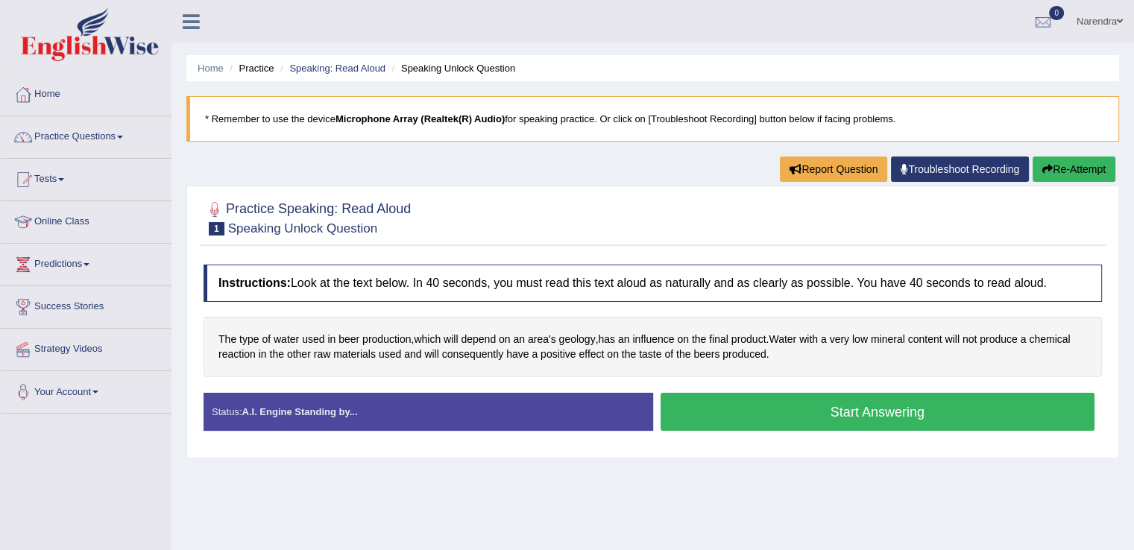
click at [710, 409] on button "Start Answering" at bounding box center [878, 412] width 435 height 38
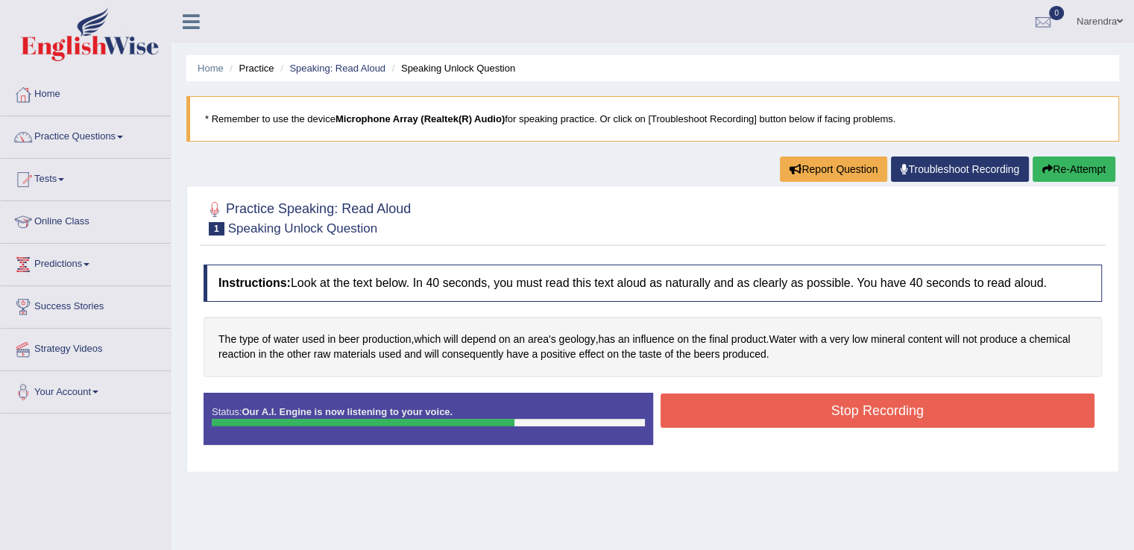
click at [710, 409] on button "Stop Recording" at bounding box center [878, 411] width 435 height 34
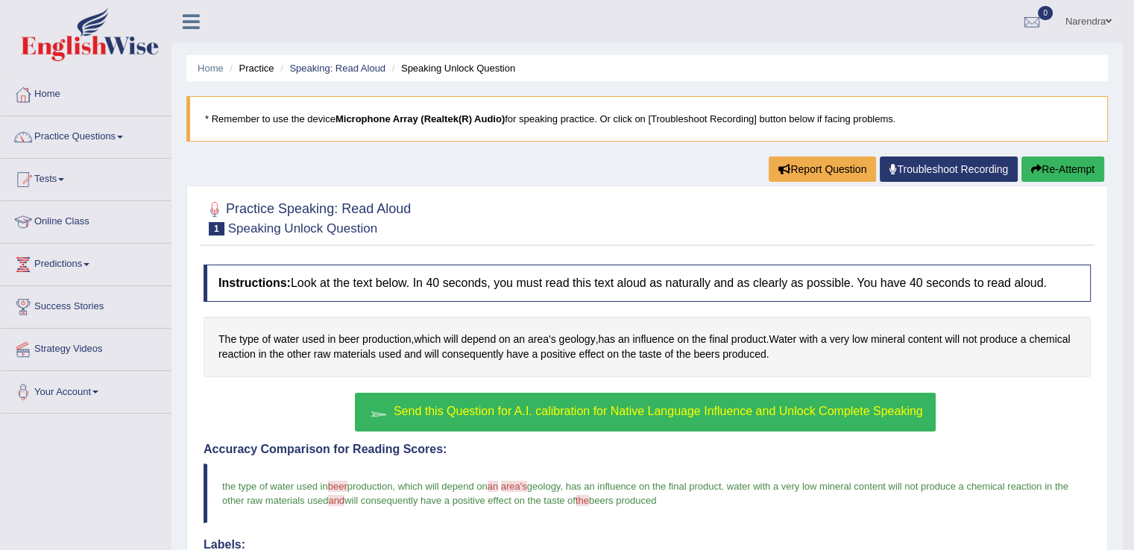
click at [226, 415] on div "Send this Question for A.I. calibration for Native Language Influence and Unloc…" at bounding box center [647, 414] width 887 height 42
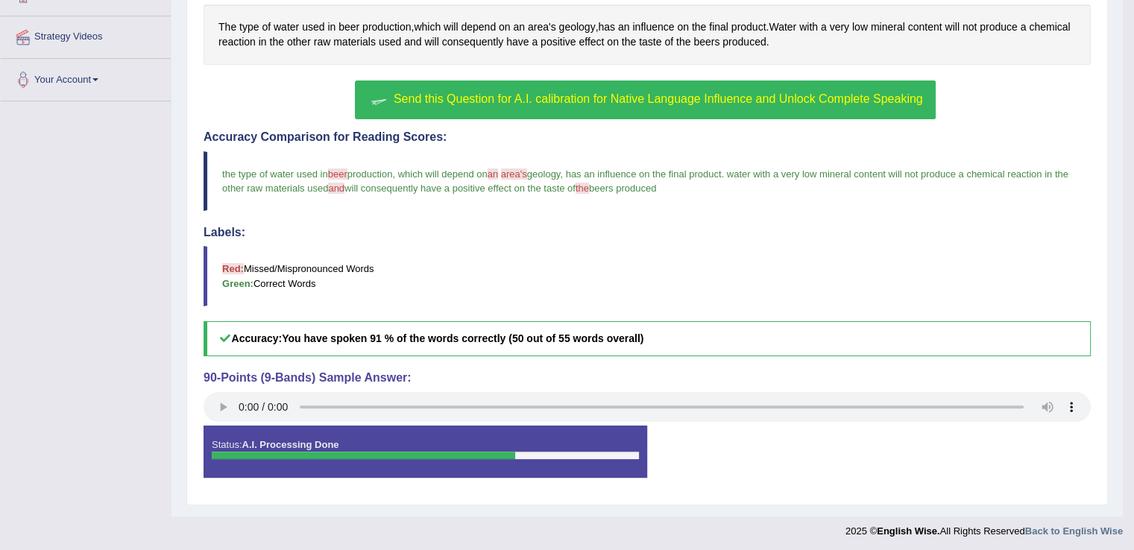
scroll to position [313, 0]
click at [751, 456] on div "Status: A.I. Processing Done Start Answering Stop Recording" at bounding box center [647, 458] width 887 height 67
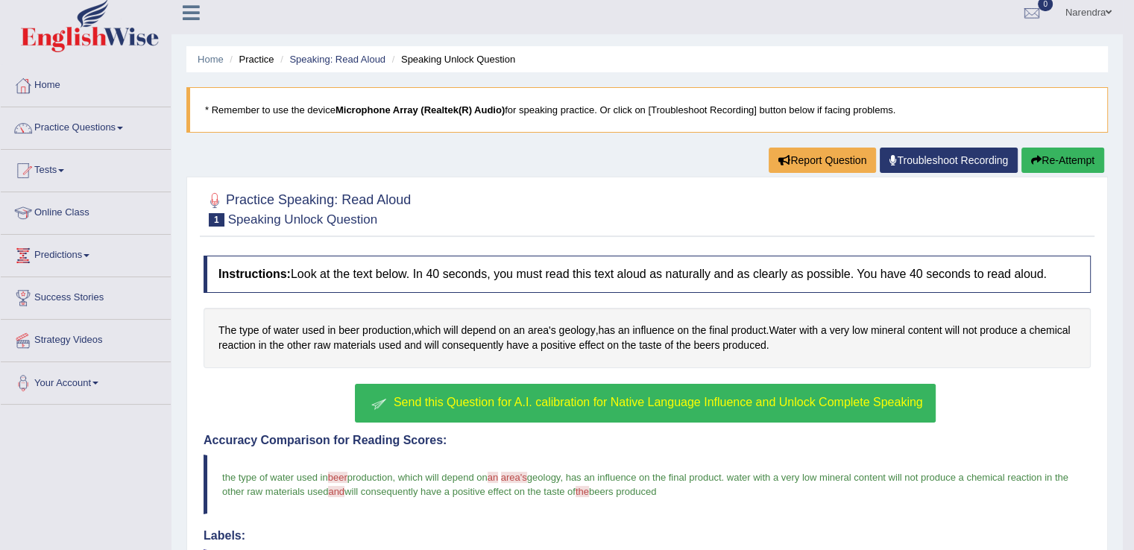
scroll to position [0, 0]
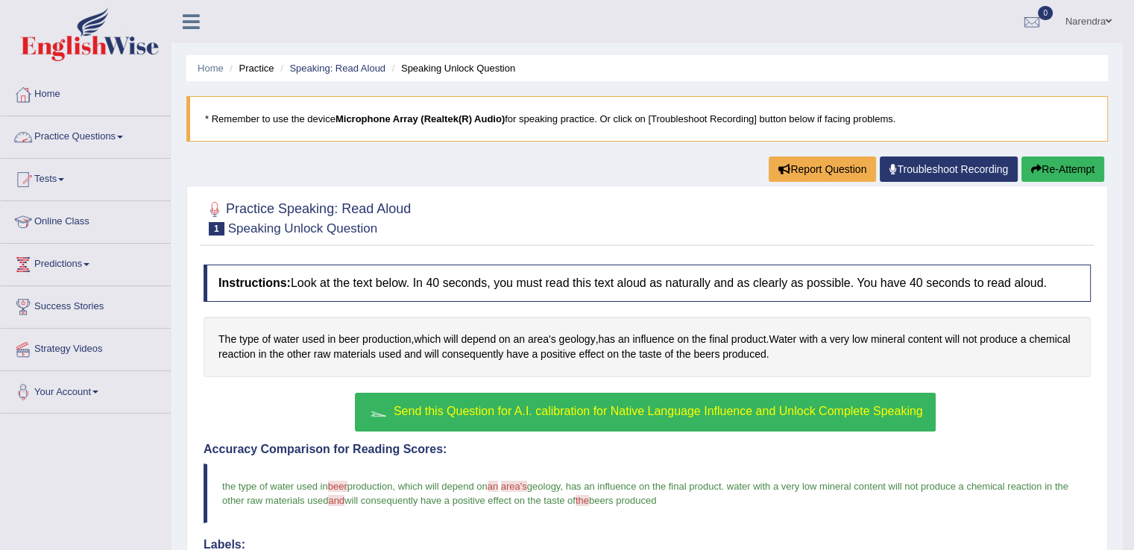
click at [69, 139] on link "Practice Questions" at bounding box center [86, 134] width 170 height 37
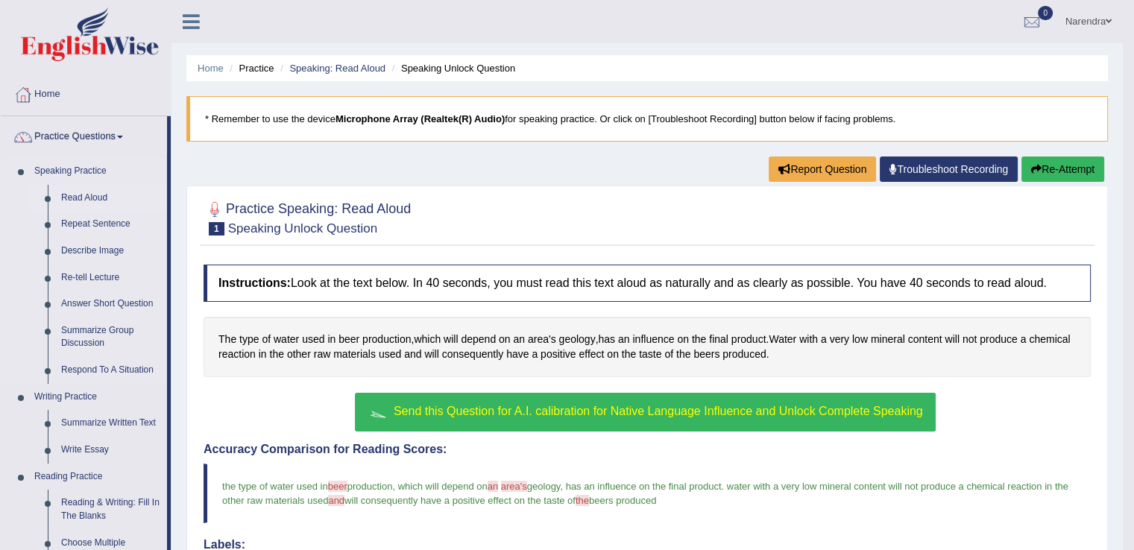
click at [80, 198] on link "Read Aloud" at bounding box center [110, 198] width 113 height 27
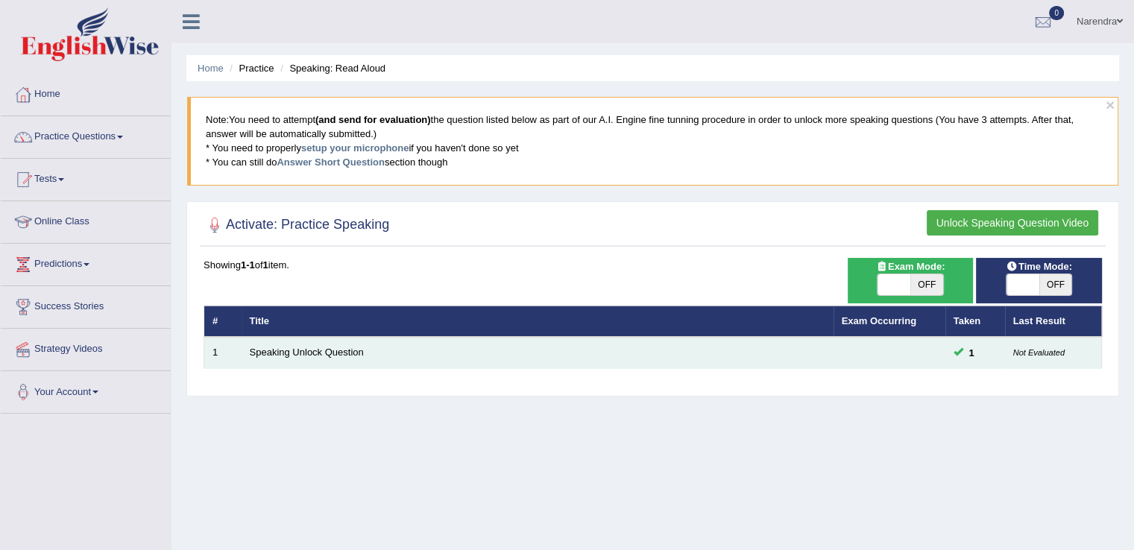
click at [1038, 350] on small "Not Evaluated" at bounding box center [1038, 352] width 51 height 9
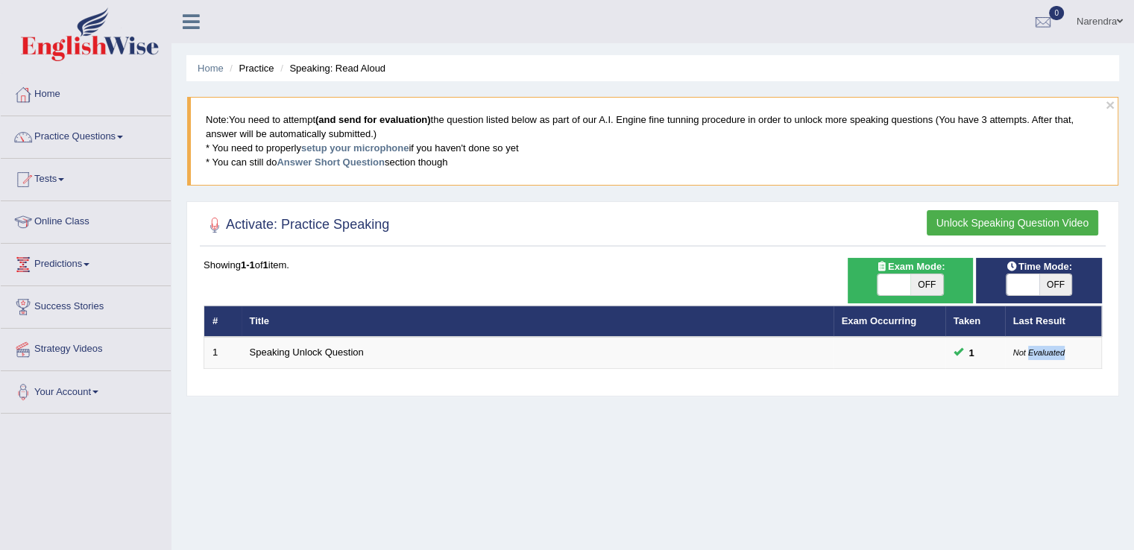
click at [990, 218] on button "Unlock Speaking Question Video" at bounding box center [1012, 222] width 171 height 25
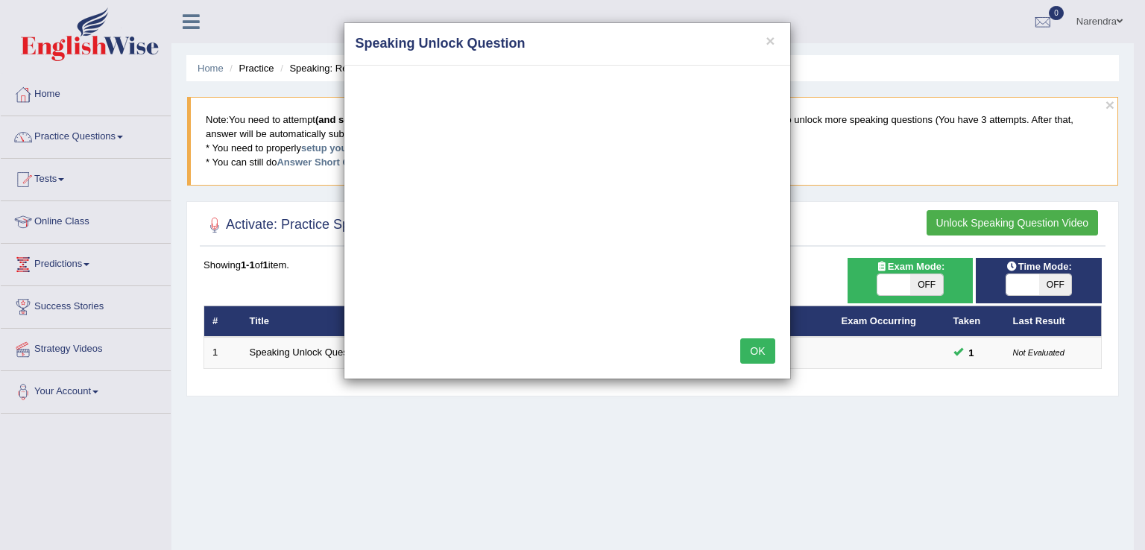
click at [777, 356] on div "OK" at bounding box center [567, 353] width 446 height 52
click at [760, 353] on button "OK" at bounding box center [757, 350] width 34 height 25
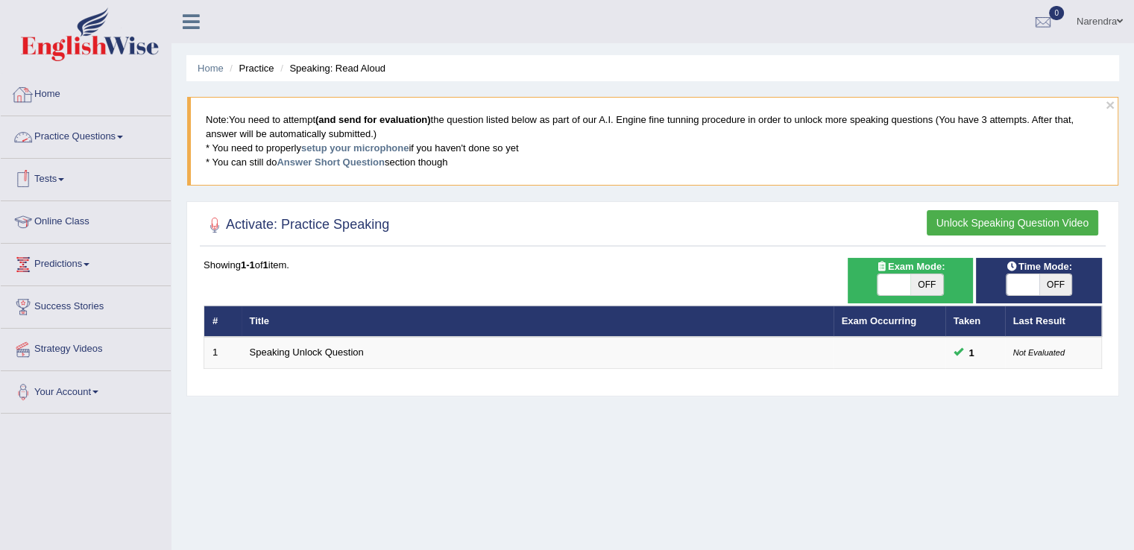
click at [105, 129] on link "Practice Questions" at bounding box center [86, 134] width 170 height 37
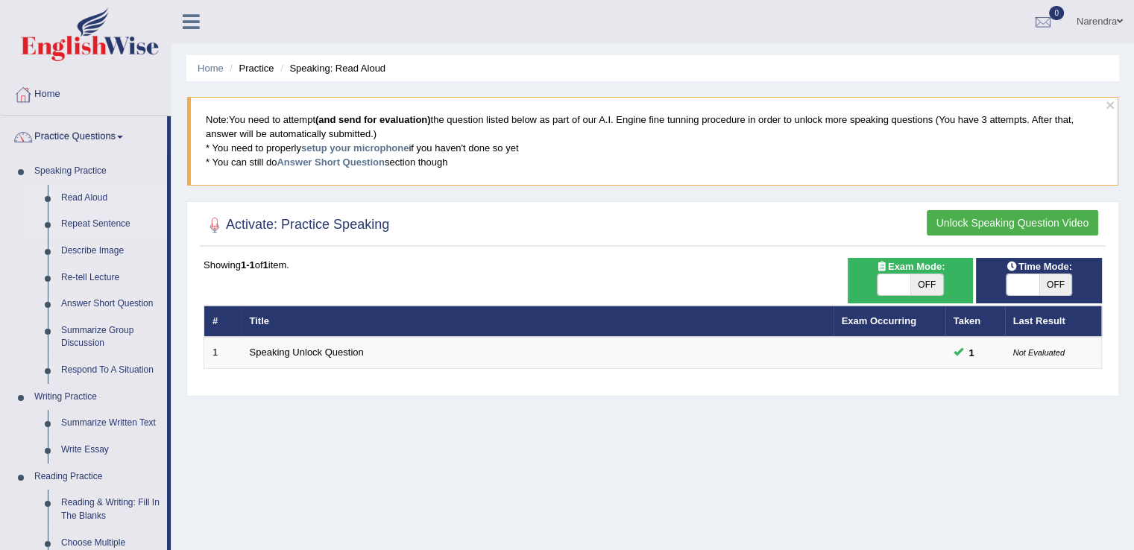
click at [88, 224] on link "Repeat Sentence" at bounding box center [110, 224] width 113 height 27
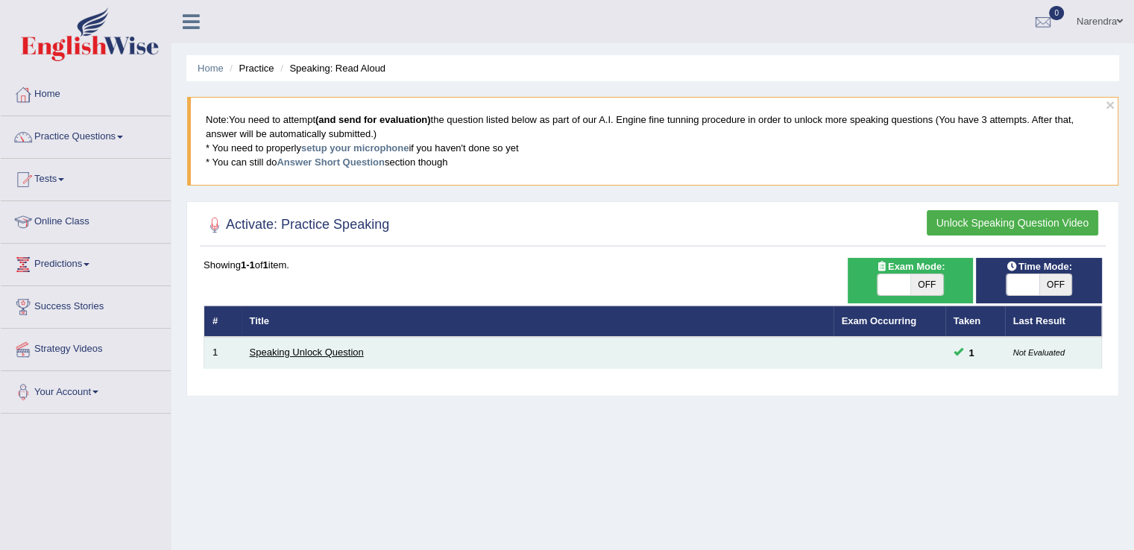
click at [284, 349] on link "Speaking Unlock Question" at bounding box center [307, 352] width 114 height 11
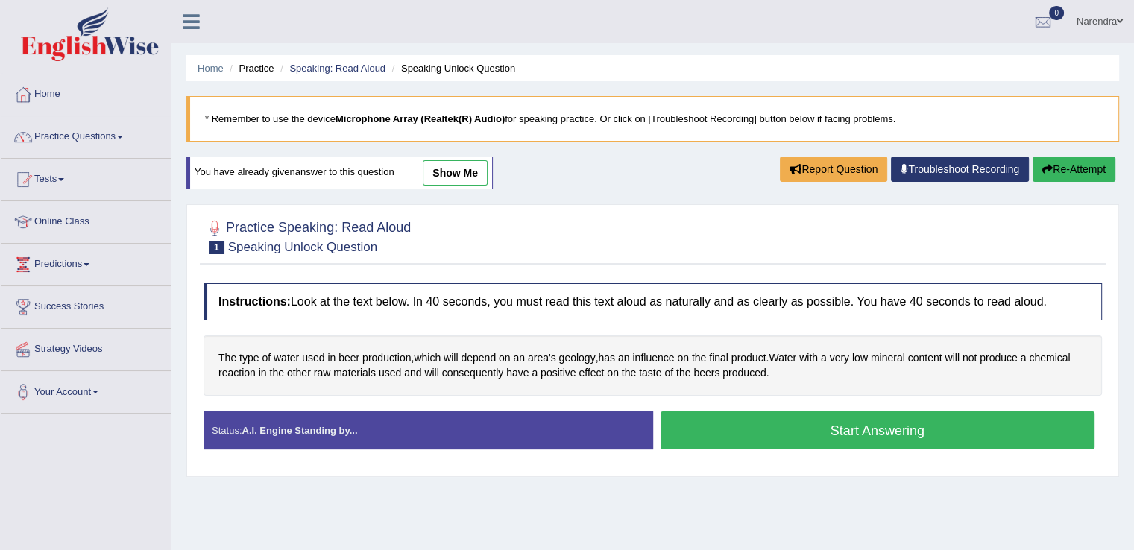
click at [775, 437] on button "Start Answering" at bounding box center [878, 431] width 435 height 38
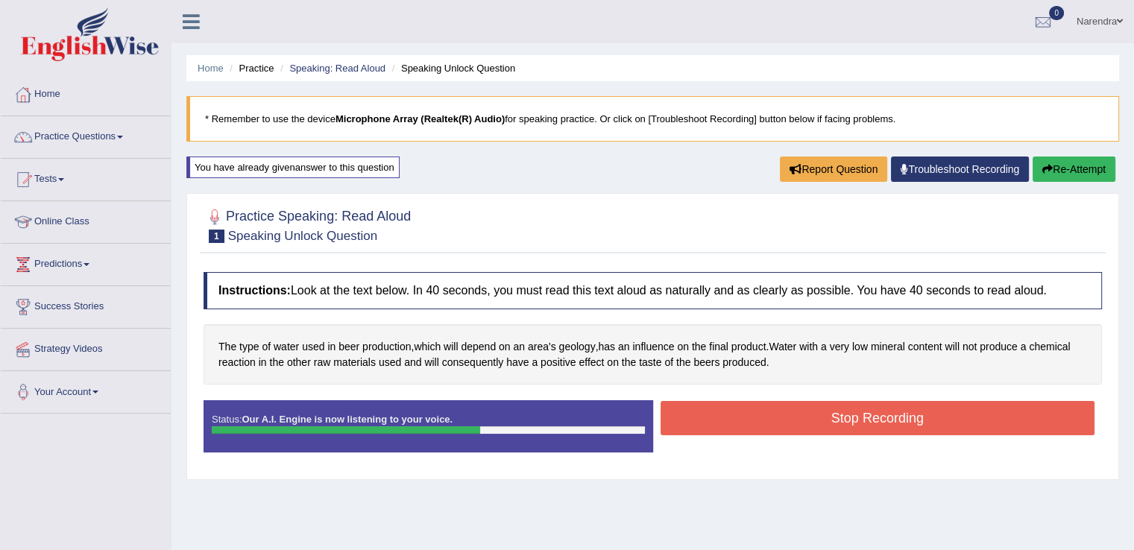
click at [832, 408] on button "Stop Recording" at bounding box center [878, 418] width 435 height 34
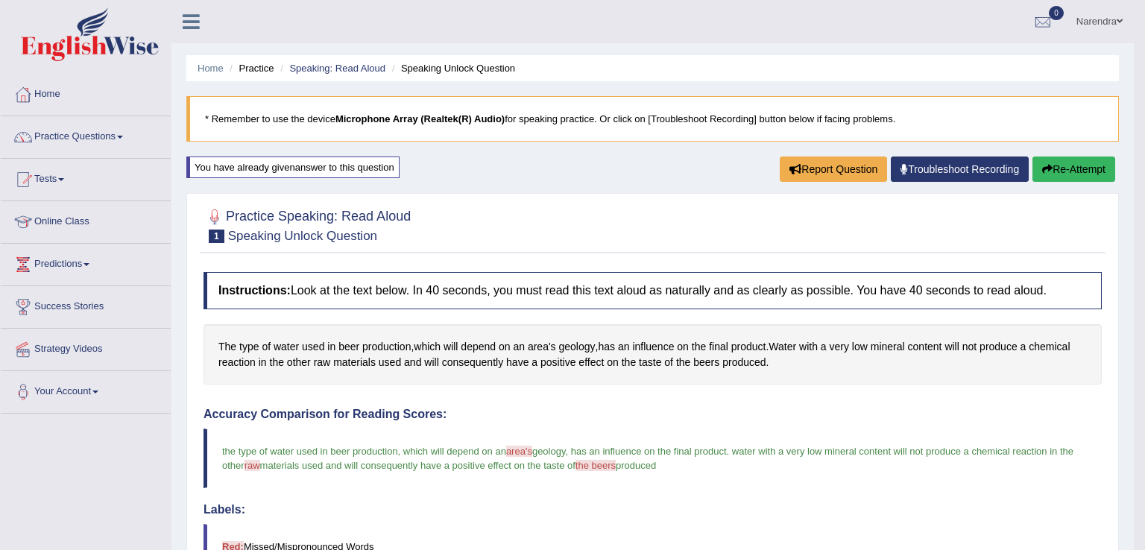
click at [155, 427] on div "Comparing text to speech..." at bounding box center [572, 275] width 1145 height 550
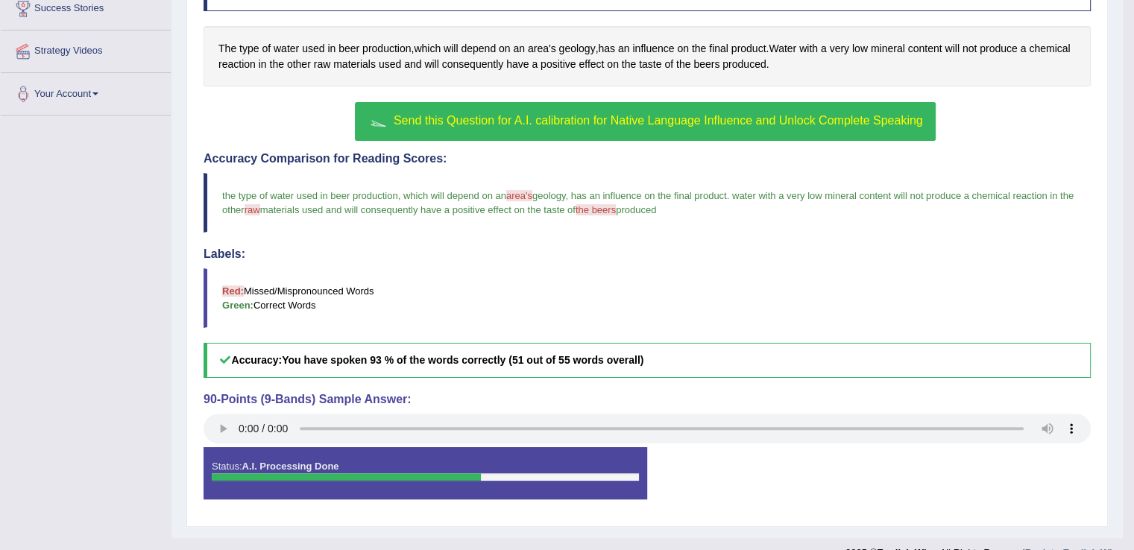
scroll to position [321, 0]
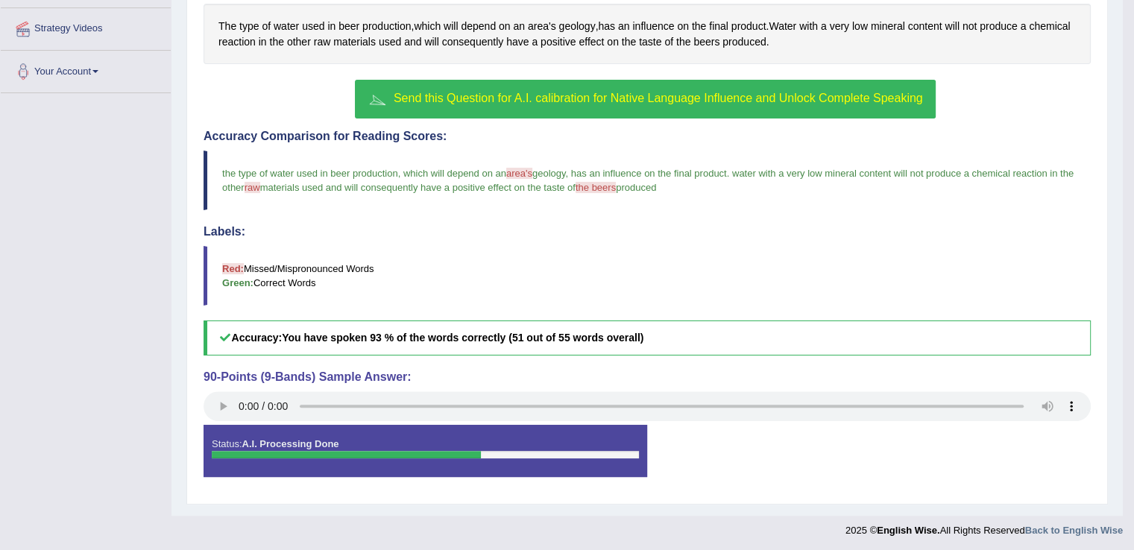
click at [611, 102] on span "Send this Question for A.I. calibration for Native Language Influence and Unloc…" at bounding box center [658, 98] width 529 height 13
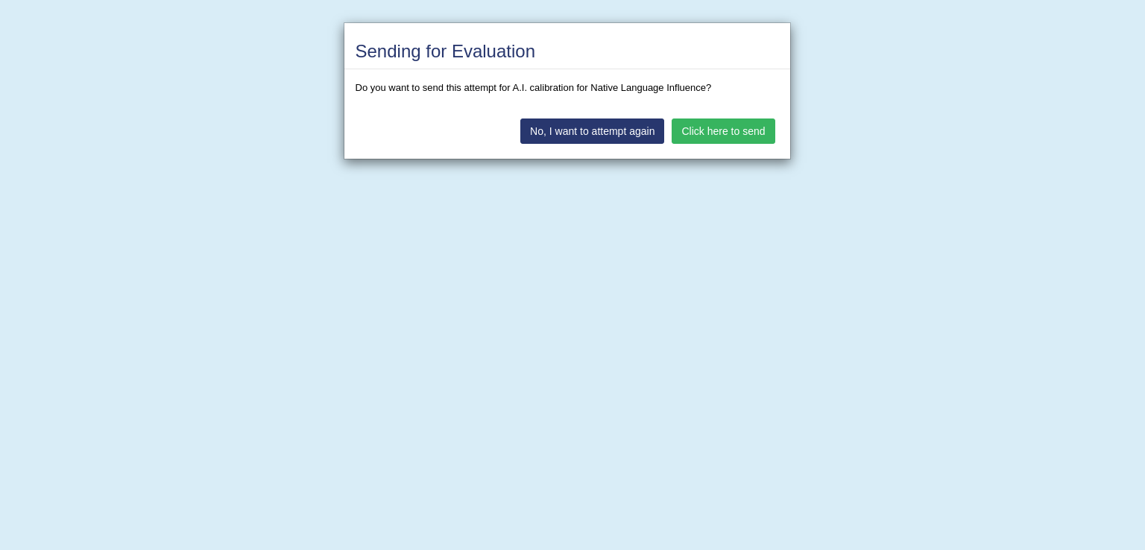
click at [705, 130] on button "Click here to send" at bounding box center [723, 131] width 103 height 25
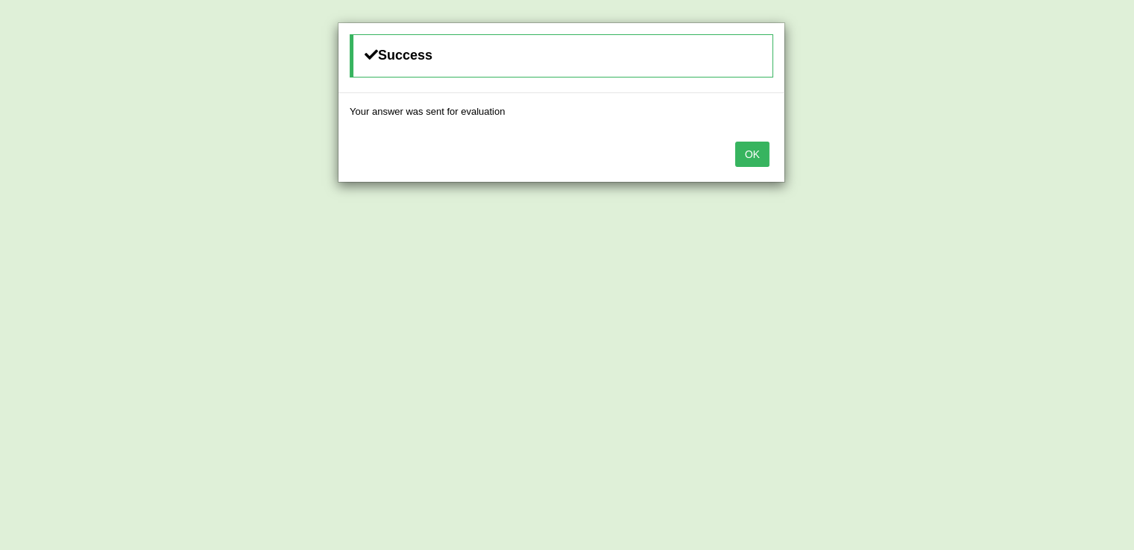
click at [760, 151] on button "OK" at bounding box center [752, 154] width 34 height 25
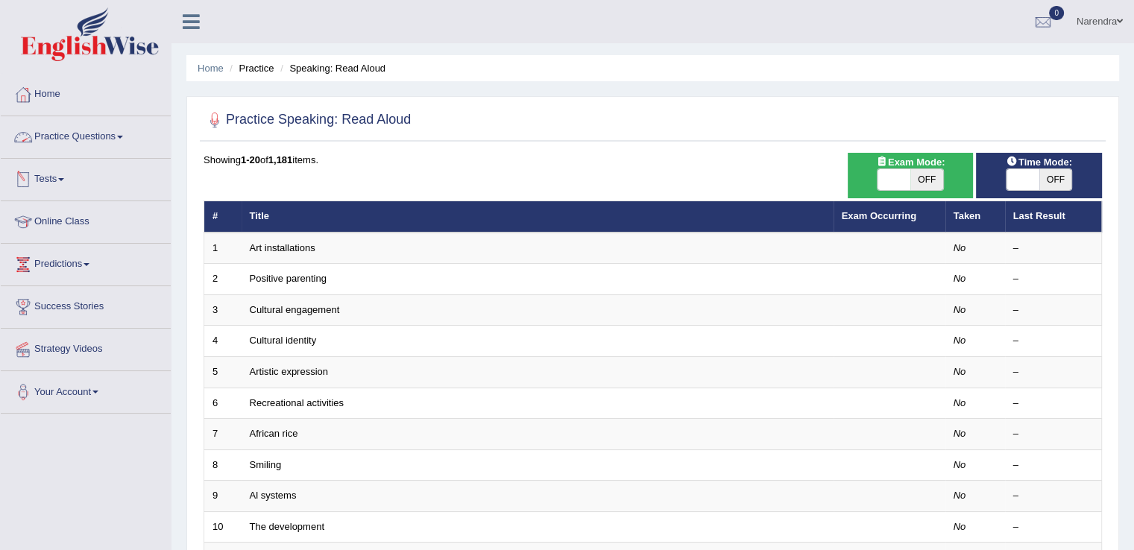
click at [107, 135] on link "Practice Questions" at bounding box center [86, 134] width 170 height 37
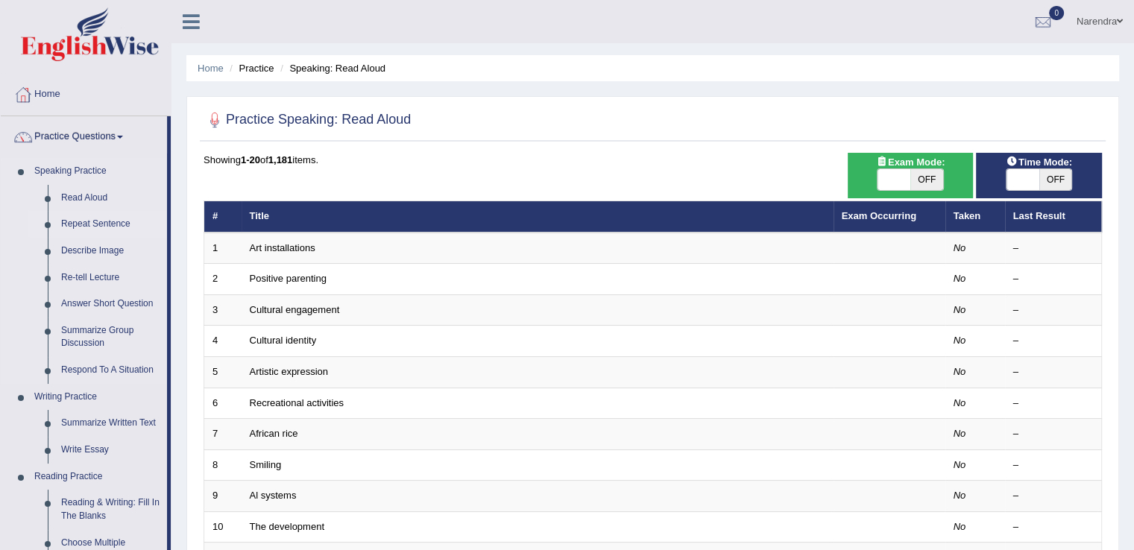
click at [102, 220] on link "Repeat Sentence" at bounding box center [110, 224] width 113 height 27
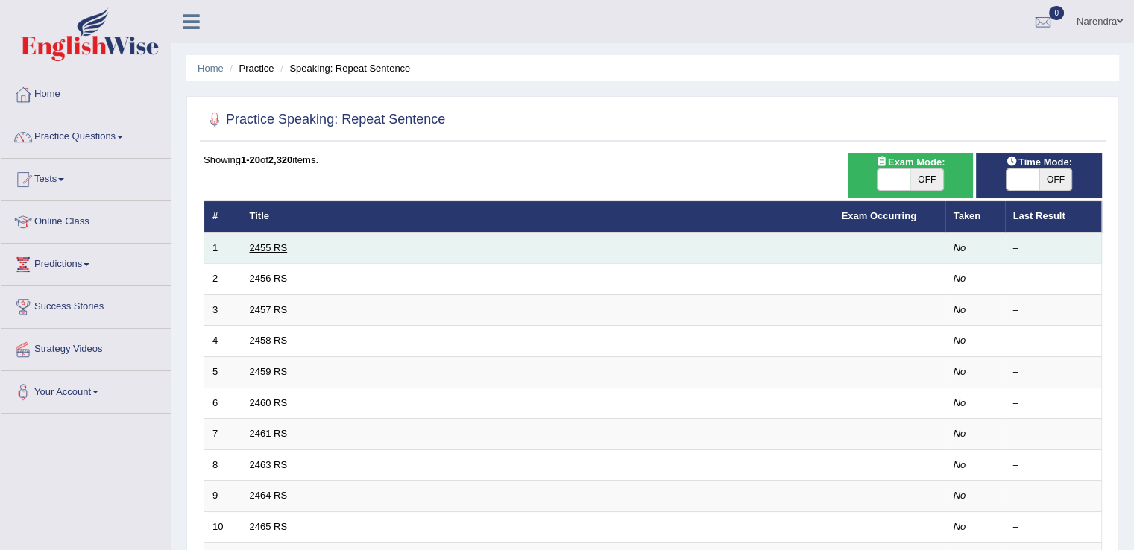
click at [279, 251] on link "2455 RS" at bounding box center [269, 247] width 38 height 11
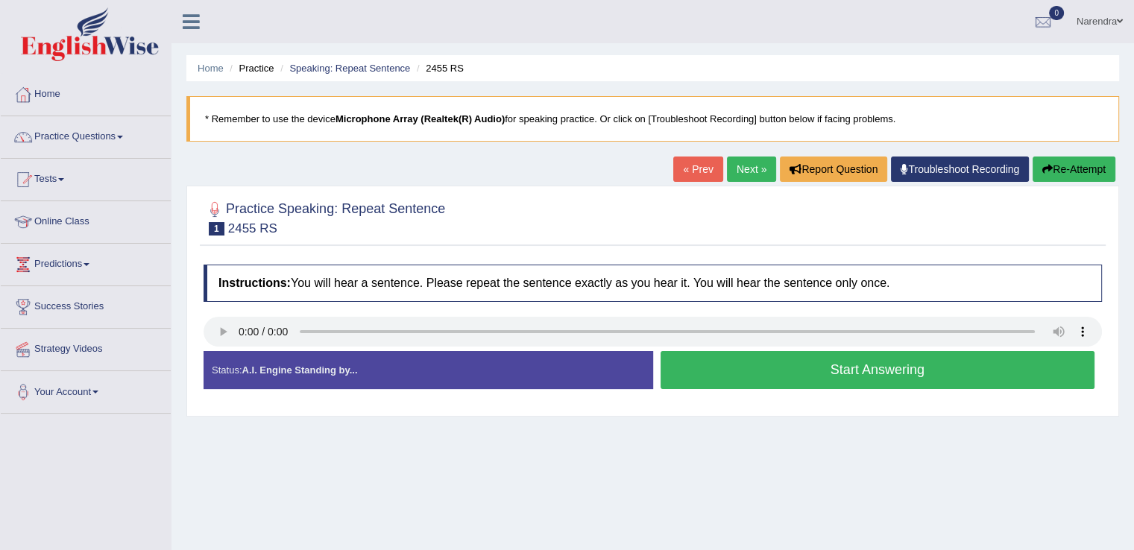
click at [775, 362] on button "Start Answering" at bounding box center [878, 370] width 435 height 38
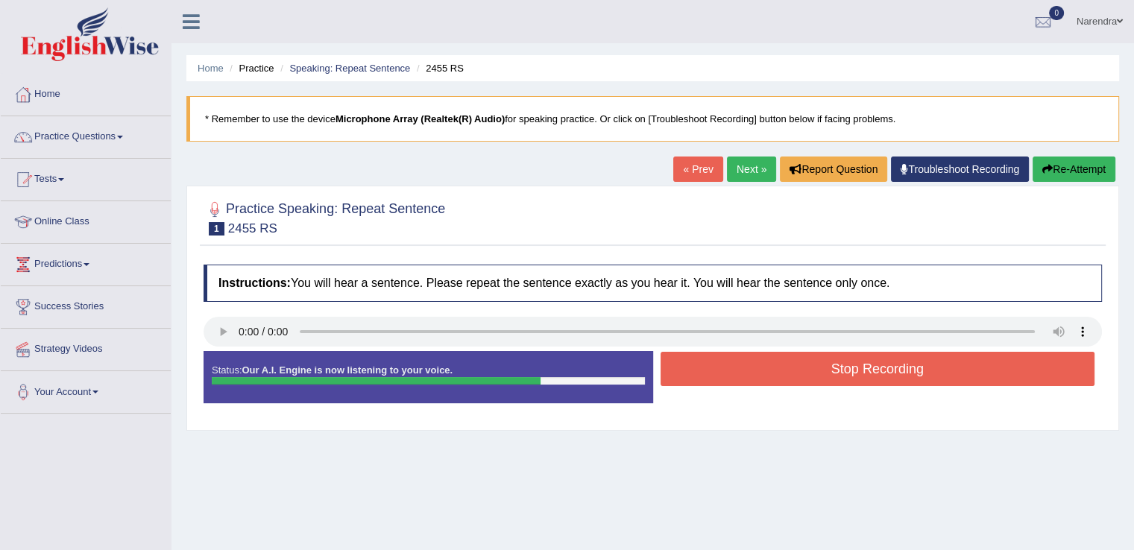
click at [775, 362] on button "Stop Recording" at bounding box center [878, 369] width 435 height 34
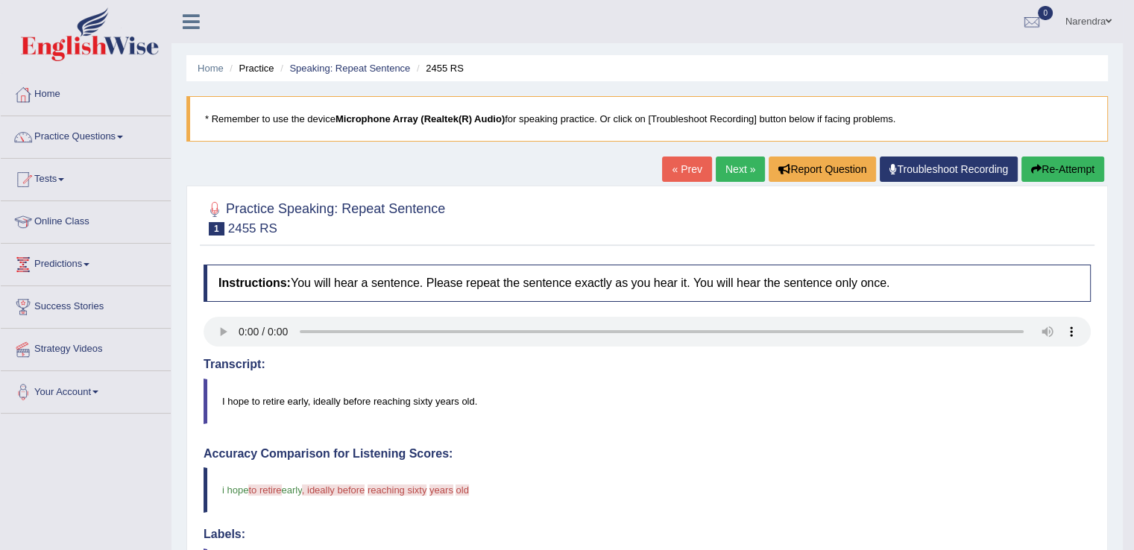
click at [731, 168] on link "Next »" at bounding box center [740, 169] width 49 height 25
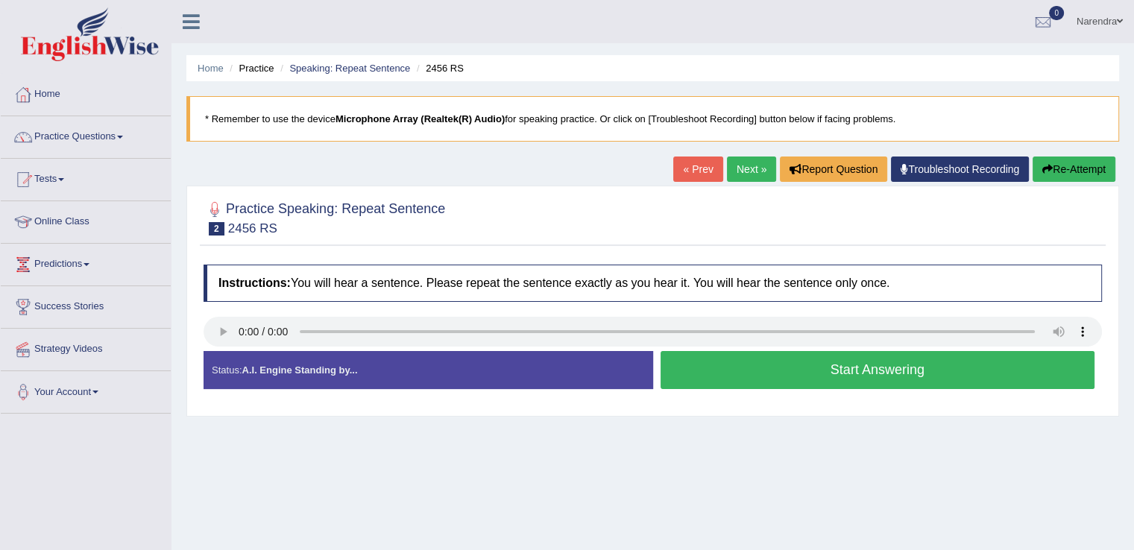
click at [771, 371] on button "Start Answering" at bounding box center [878, 370] width 435 height 38
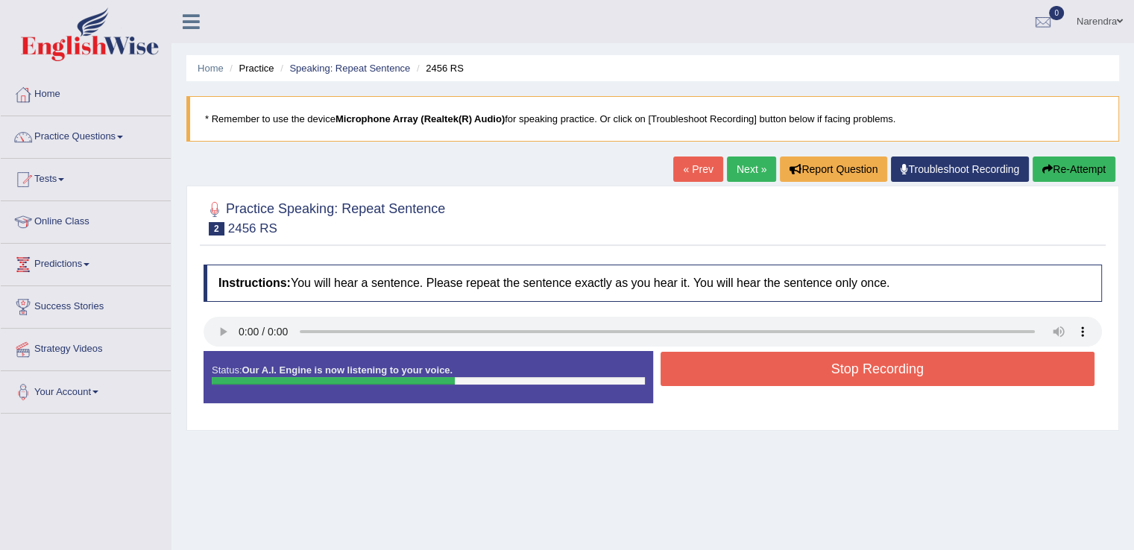
click at [771, 371] on button "Stop Recording" at bounding box center [878, 369] width 435 height 34
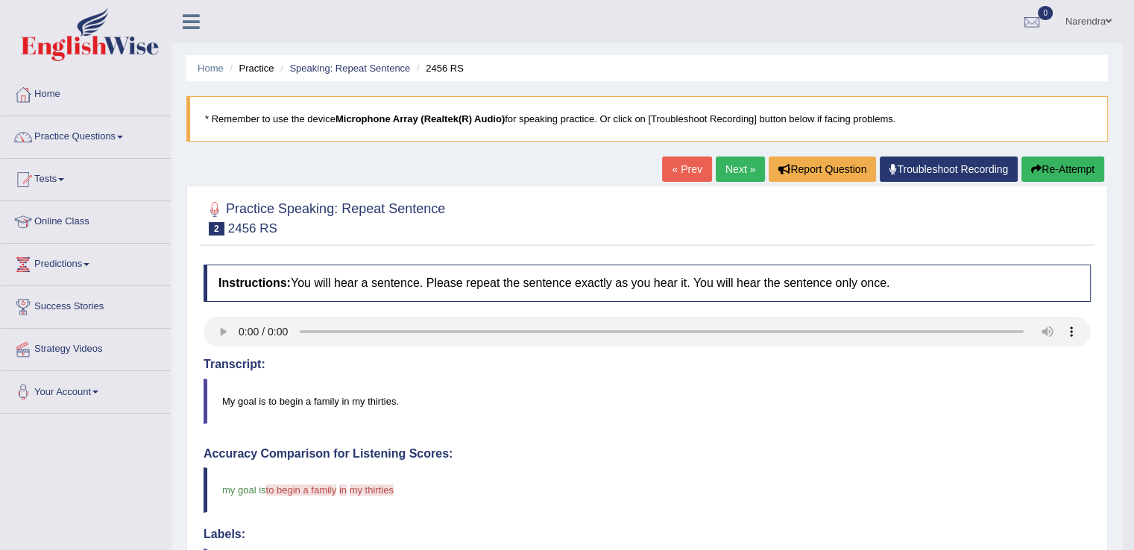
click at [731, 163] on link "Next »" at bounding box center [740, 169] width 49 height 25
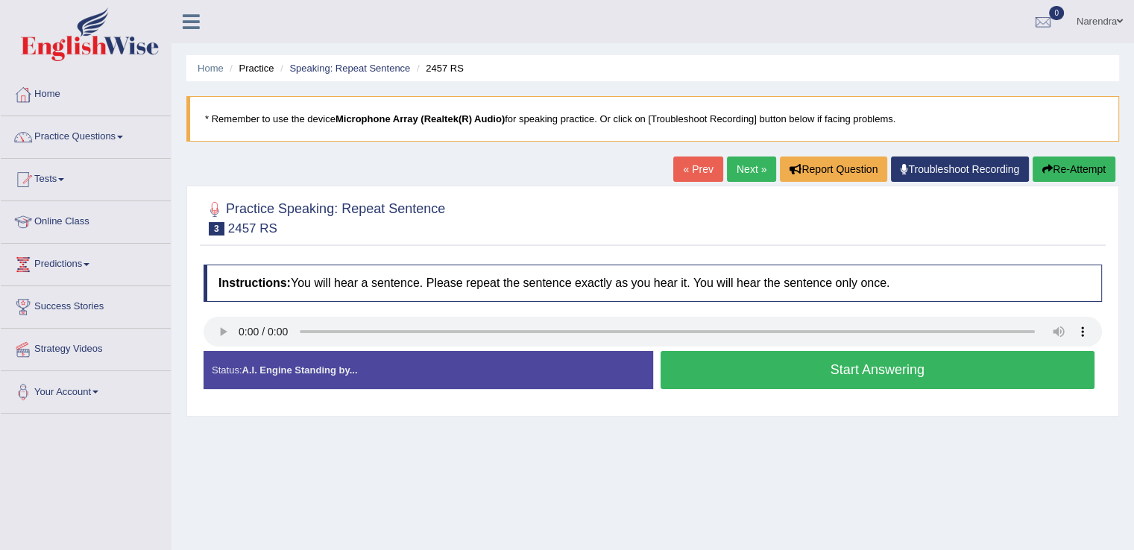
click at [754, 365] on button "Start Answering" at bounding box center [878, 370] width 435 height 38
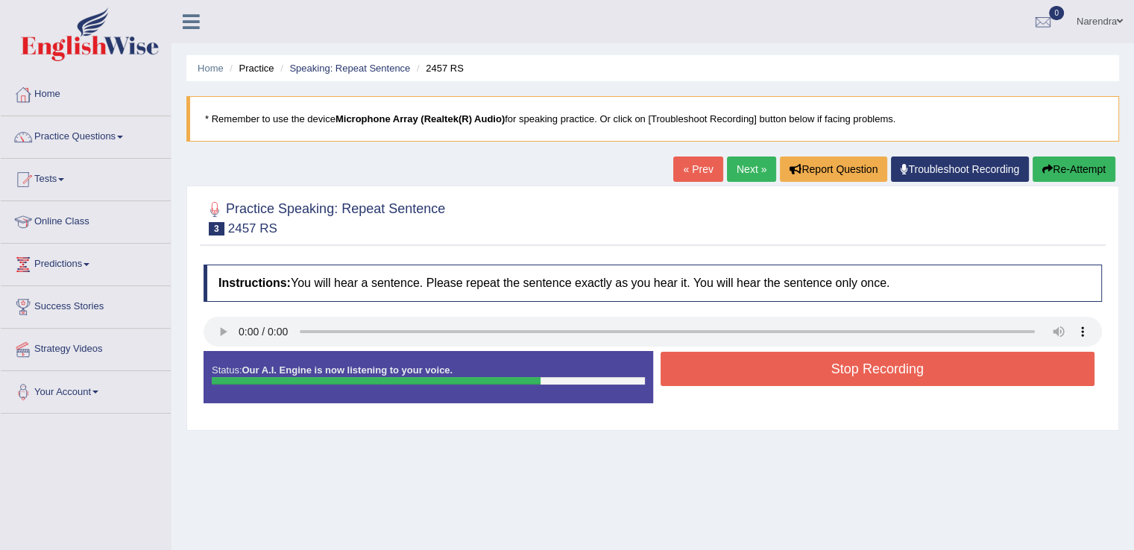
click at [754, 365] on button "Stop Recording" at bounding box center [878, 369] width 435 height 34
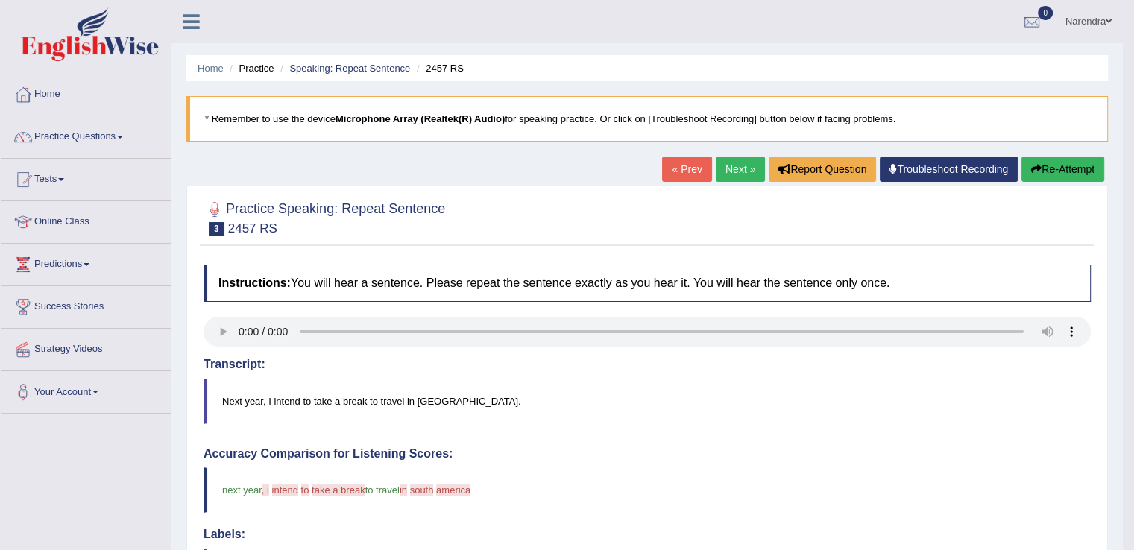
click at [741, 168] on link "Next »" at bounding box center [740, 169] width 49 height 25
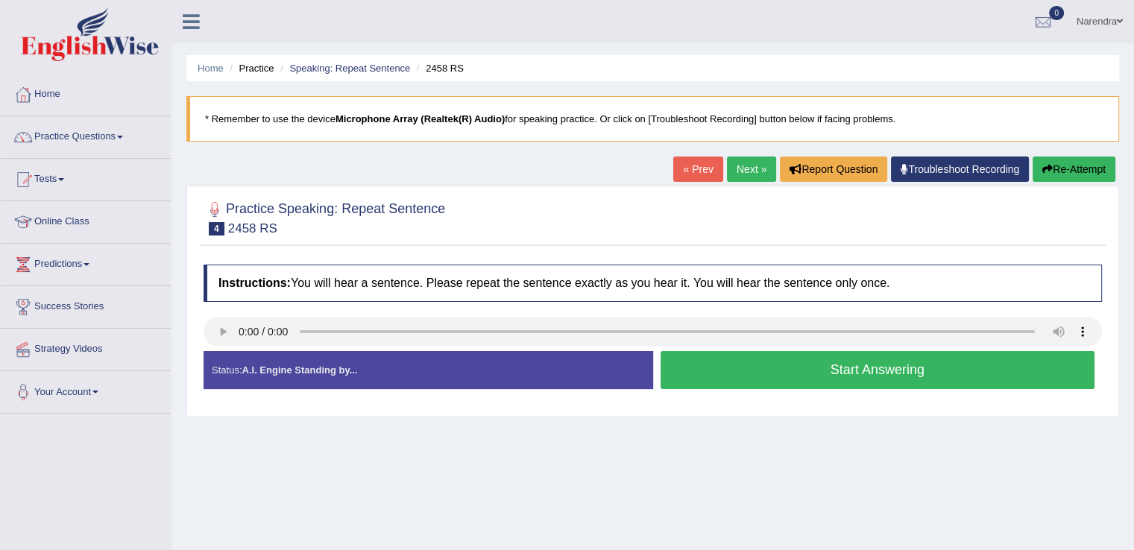
click at [769, 373] on button "Start Answering" at bounding box center [878, 370] width 435 height 38
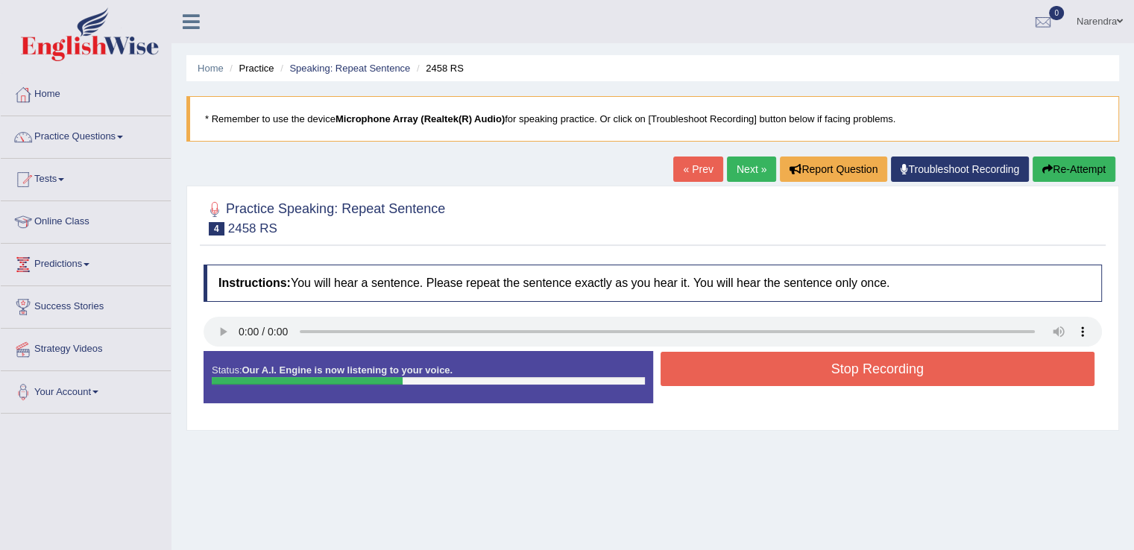
click at [769, 373] on button "Stop Recording" at bounding box center [878, 369] width 435 height 34
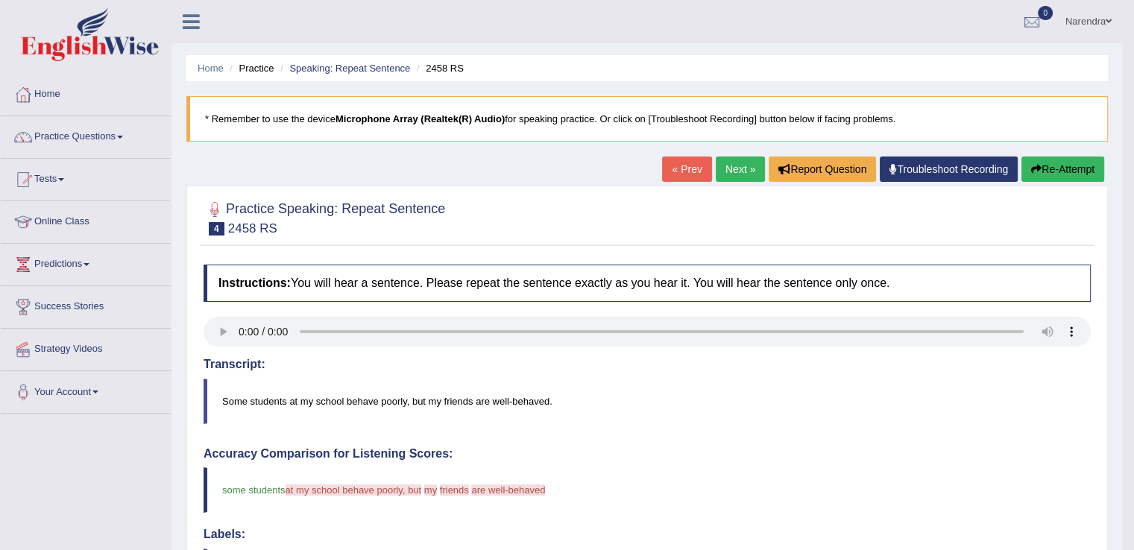
click at [734, 162] on link "Next »" at bounding box center [740, 169] width 49 height 25
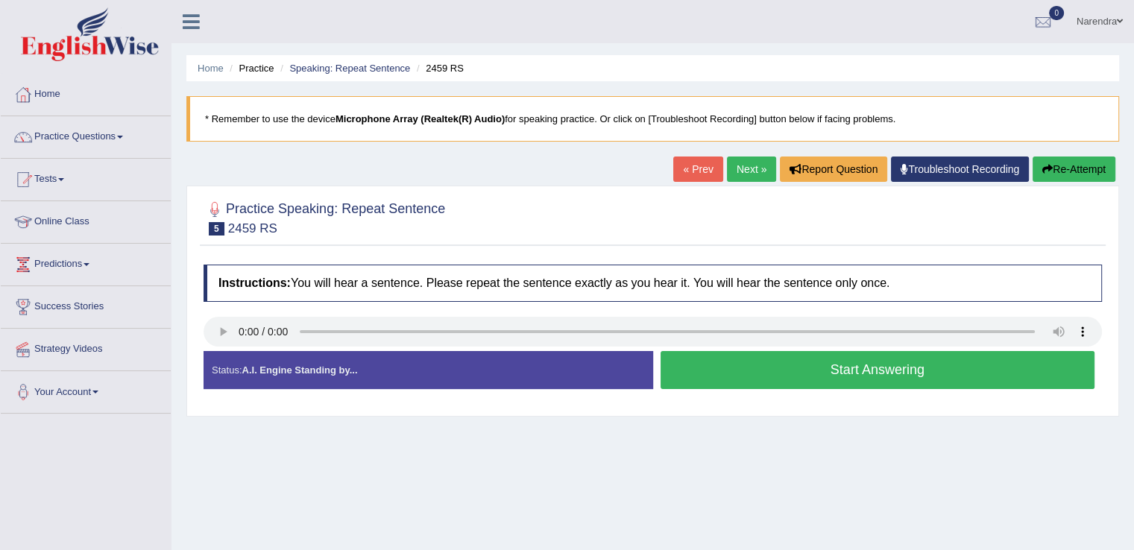
click at [725, 371] on button "Start Answering" at bounding box center [878, 370] width 435 height 38
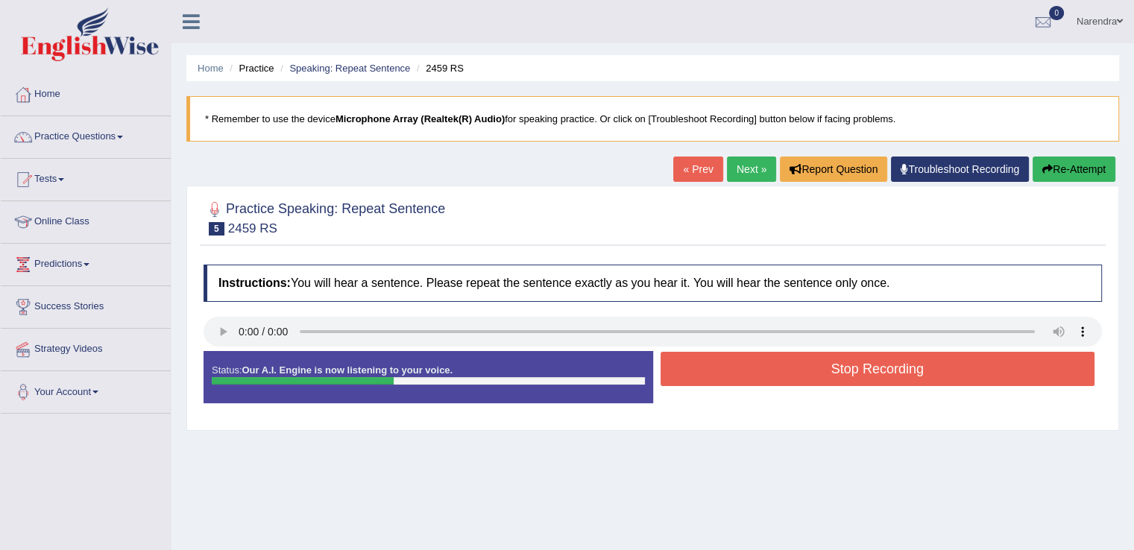
click at [725, 371] on button "Stop Recording" at bounding box center [878, 369] width 435 height 34
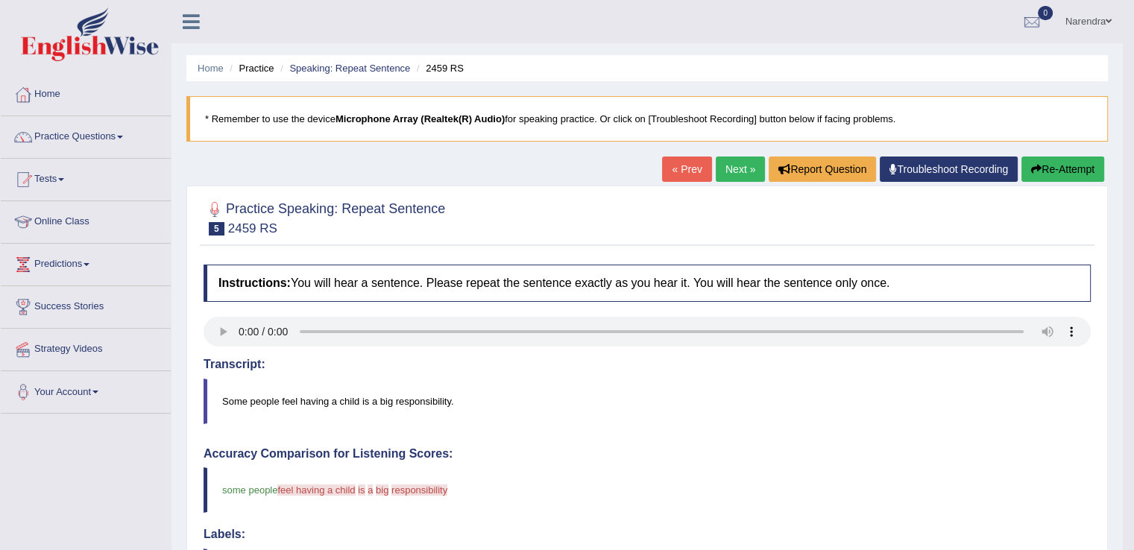
click at [731, 166] on link "Next »" at bounding box center [740, 169] width 49 height 25
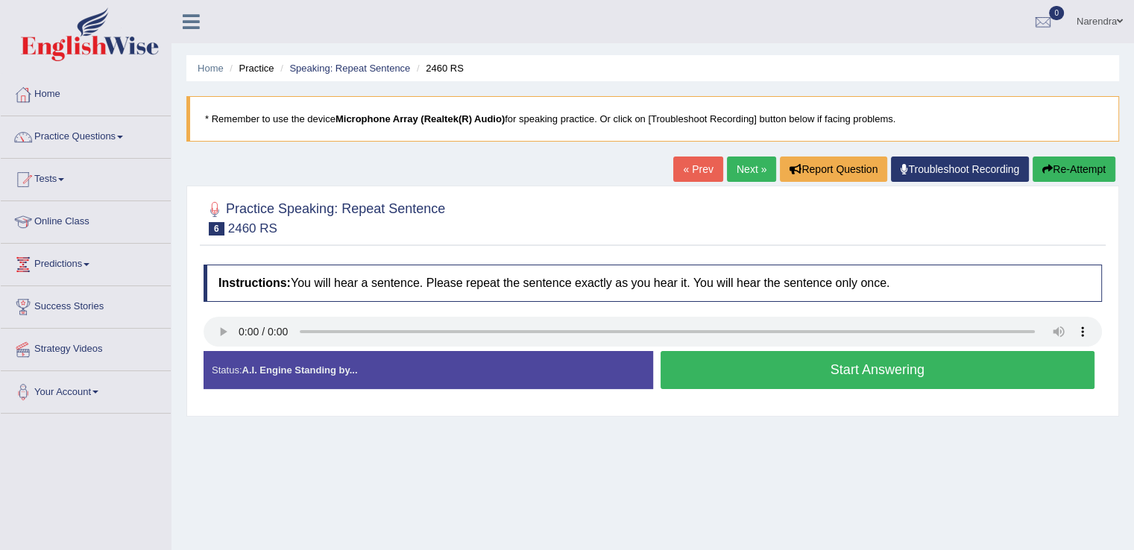
click at [769, 378] on button "Start Answering" at bounding box center [878, 370] width 435 height 38
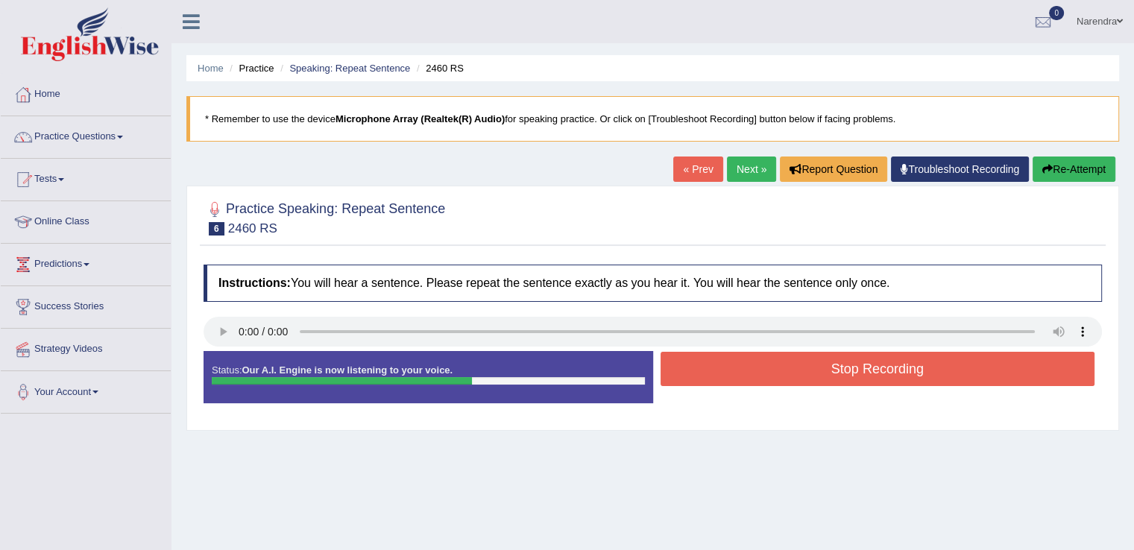
click at [769, 378] on button "Stop Recording" at bounding box center [878, 369] width 435 height 34
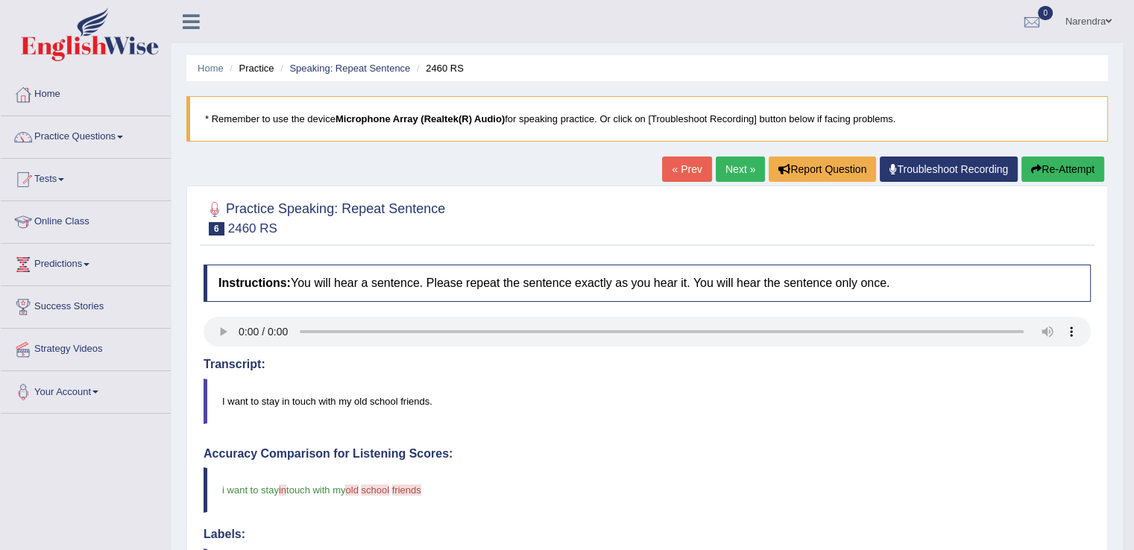
click at [731, 163] on link "Next »" at bounding box center [740, 169] width 49 height 25
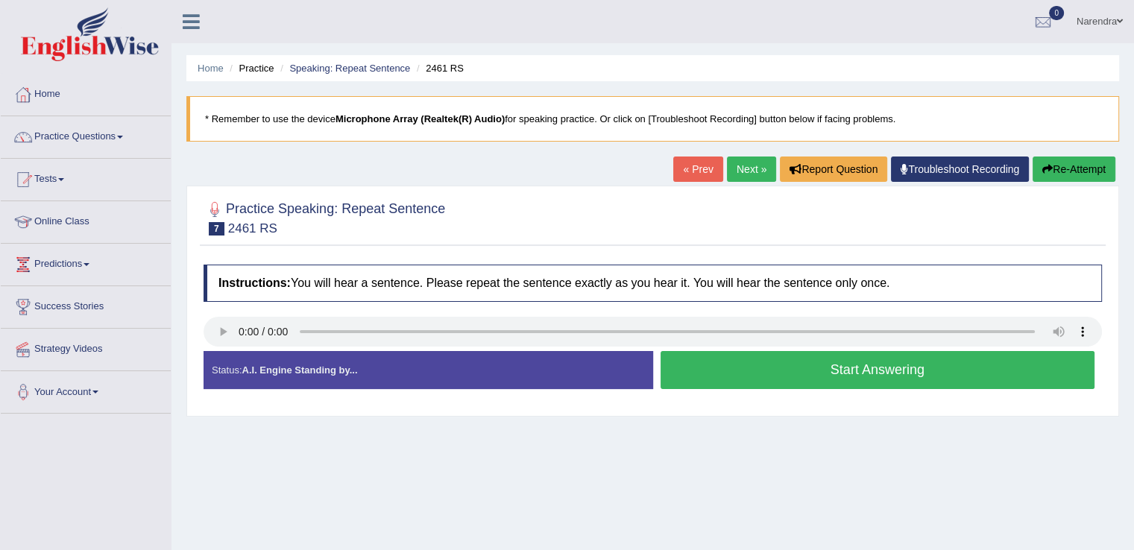
click at [774, 376] on button "Start Answering" at bounding box center [878, 370] width 435 height 38
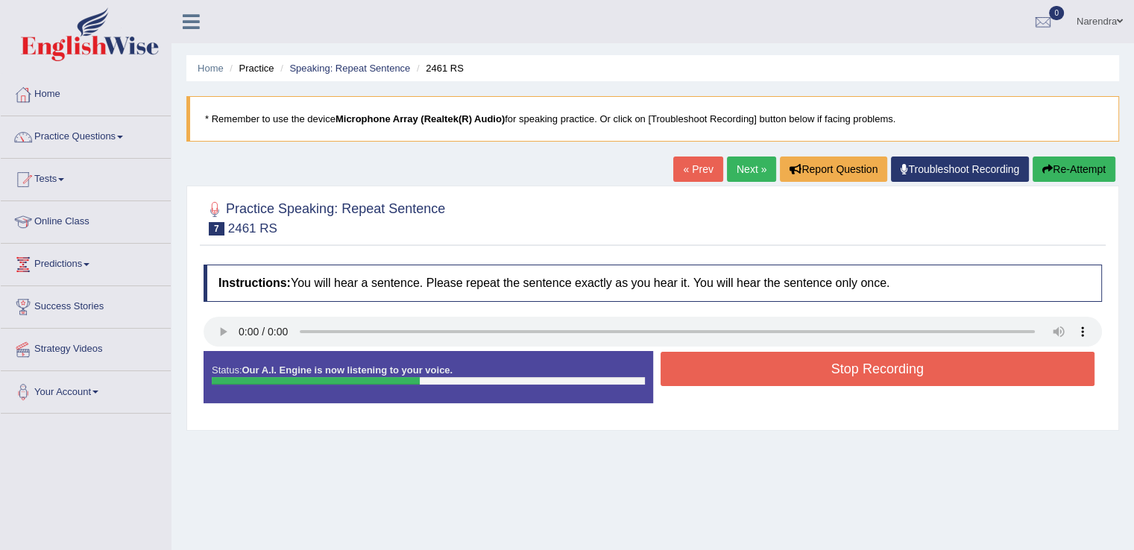
click at [774, 376] on button "Stop Recording" at bounding box center [878, 369] width 435 height 34
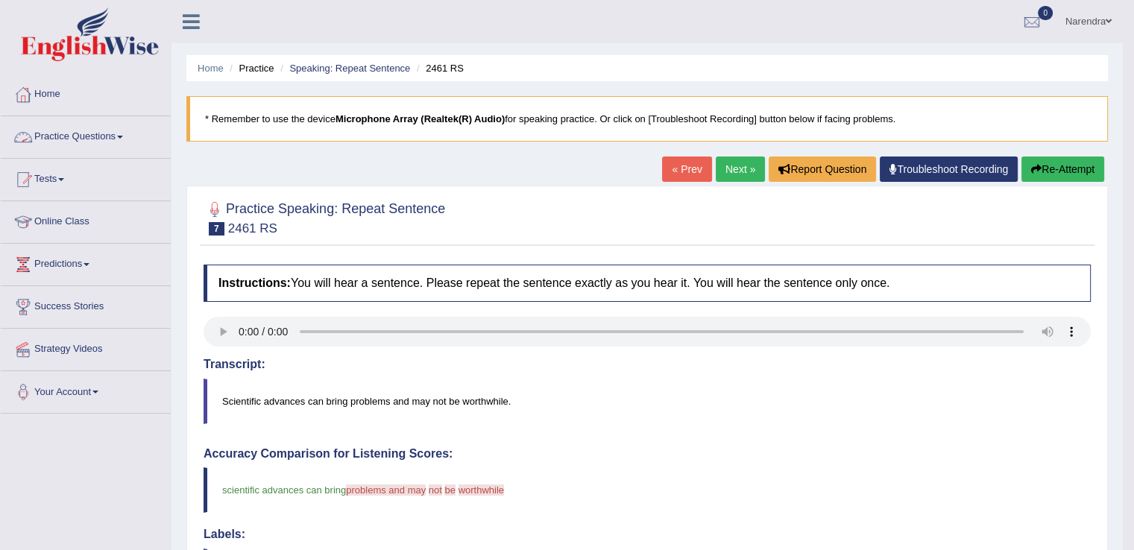
click at [110, 135] on link "Practice Questions" at bounding box center [86, 134] width 170 height 37
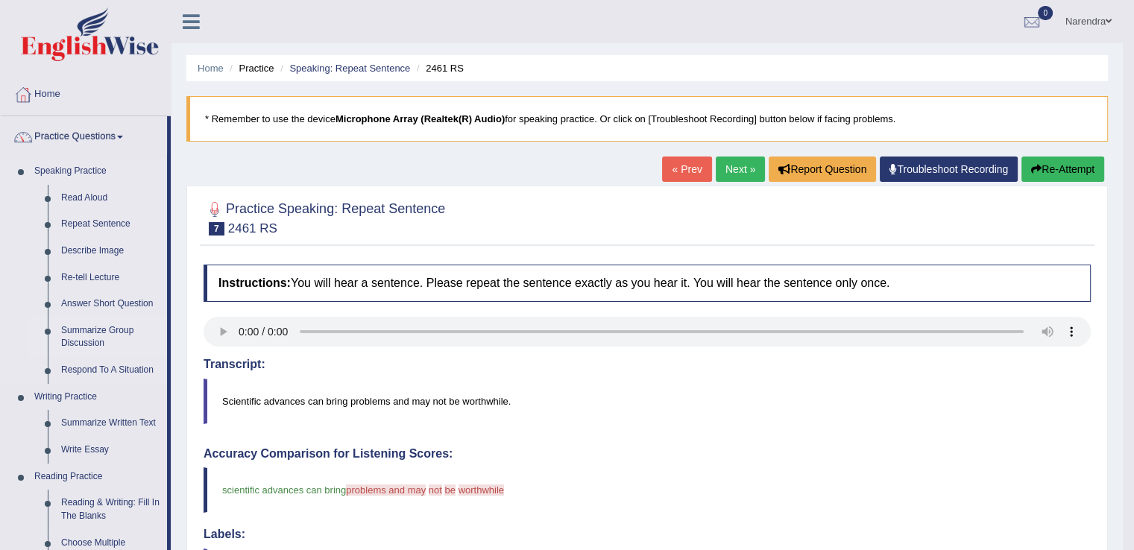
click at [93, 331] on link "Summarize Group Discussion" at bounding box center [110, 338] width 113 height 40
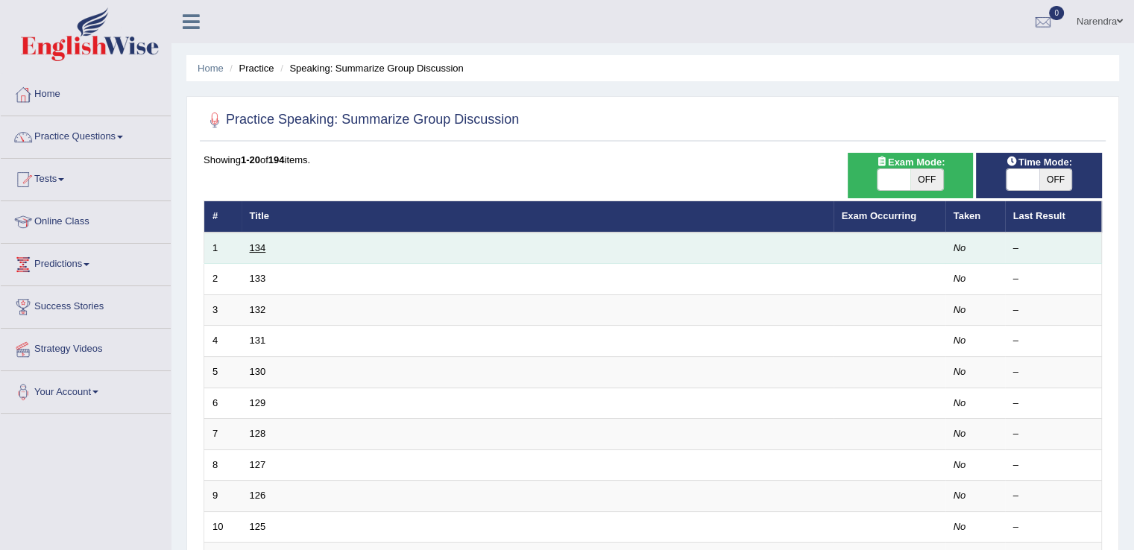
click at [256, 248] on link "134" at bounding box center [258, 247] width 16 height 11
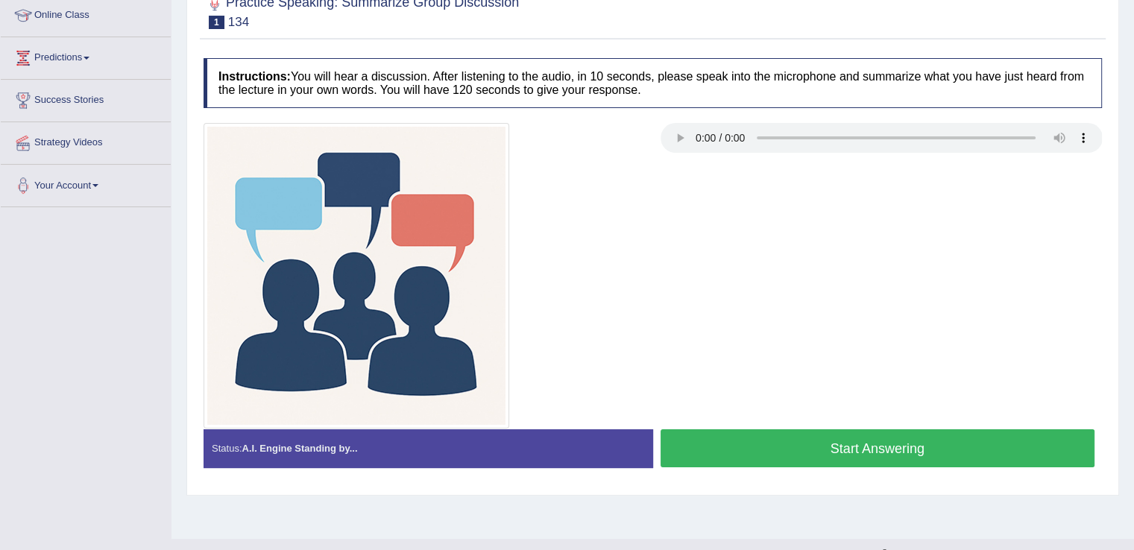
scroll to position [209, 0]
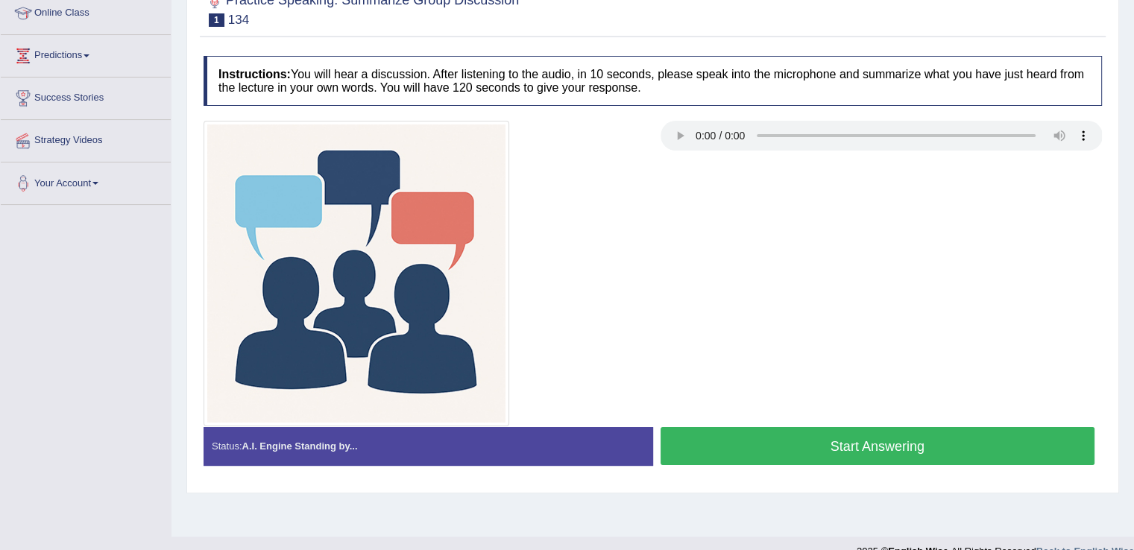
click at [609, 56] on h4 "Instructions: You will hear a discussion. After listening to the audio, in 10 s…" at bounding box center [653, 81] width 898 height 50
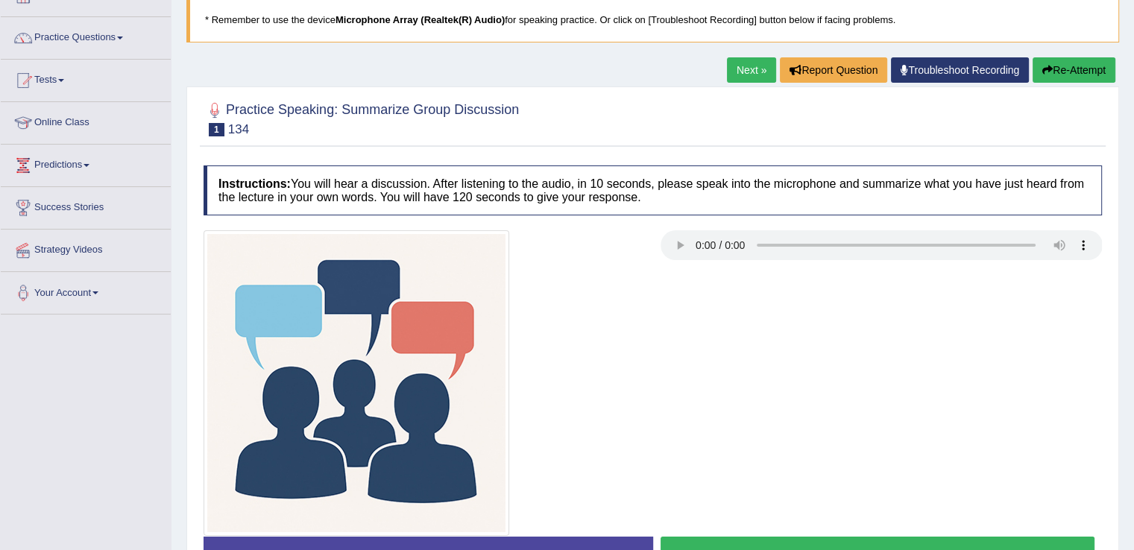
scroll to position [83, 0]
